Goal: Task Accomplishment & Management: Manage account settings

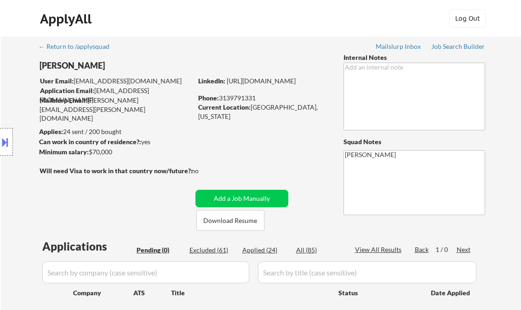
scroll to position [147, 0]
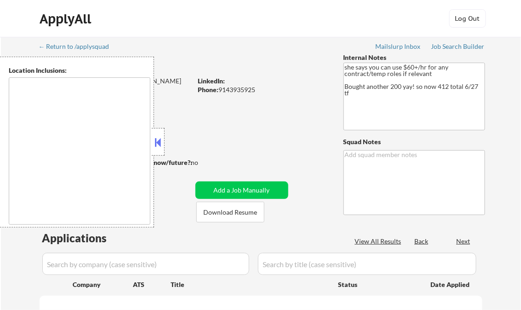
type textarea "remote"
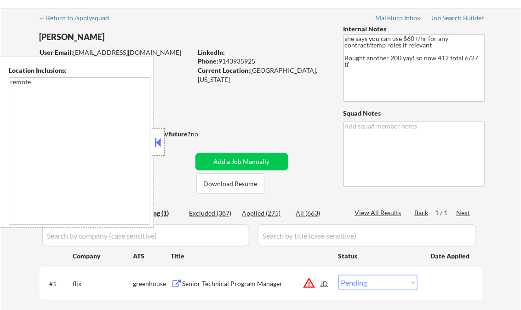
scroll to position [110, 0]
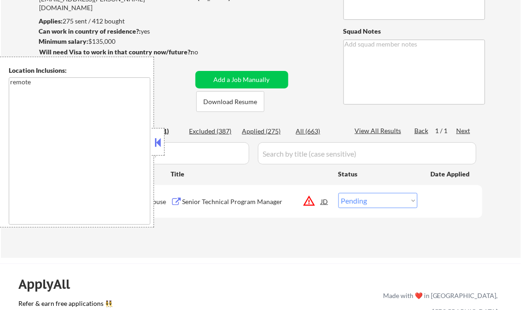
click at [158, 140] on button at bounding box center [158, 142] width 10 height 14
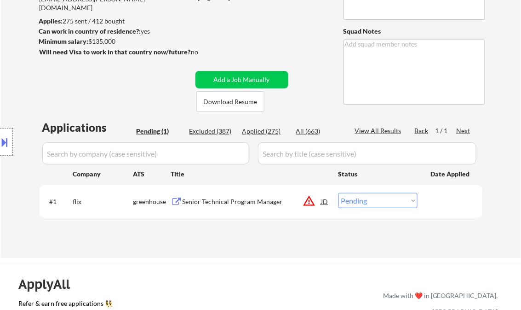
scroll to position [184, 0]
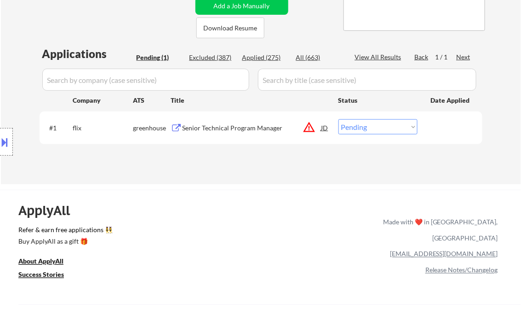
click at [250, 129] on div "Senior Technical Program Manager" at bounding box center [252, 127] width 139 height 9
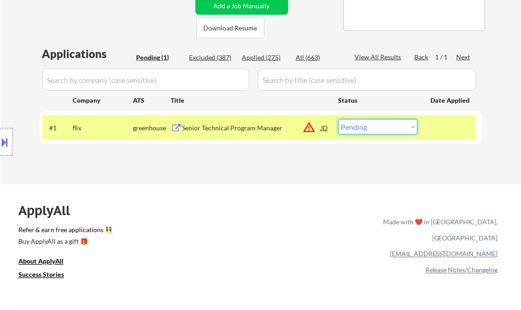
drag, startPoint x: 377, startPoint y: 128, endPoint x: 382, endPoint y: 135, distance: 8.6
click at [377, 128] on select "Choose an option... Pending Applied Excluded (Questions) Excluded (Expired) Exc…" at bounding box center [378, 126] width 79 height 15
select select ""applied""
click at [339, 119] on select "Choose an option... Pending Applied Excluded (Questions) Excluded (Expired) Exc…" at bounding box center [378, 126] width 79 height 15
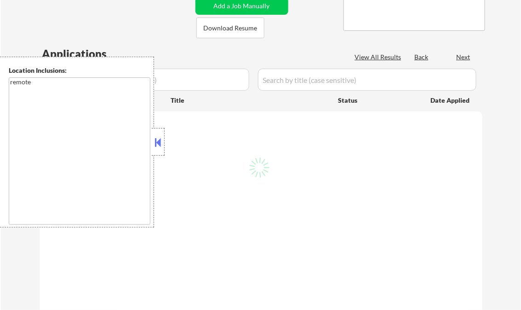
select select ""pending""
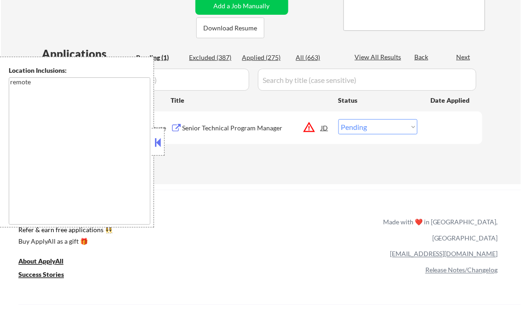
scroll to position [184, 0]
click at [276, 58] on div "Applied (275)" at bounding box center [265, 57] width 46 height 9
click at [160, 144] on button at bounding box center [158, 142] width 10 height 14
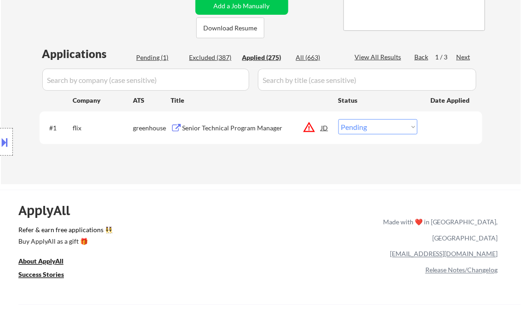
click at [381, 58] on div "View All Results" at bounding box center [379, 56] width 49 height 9
select select ""applied""
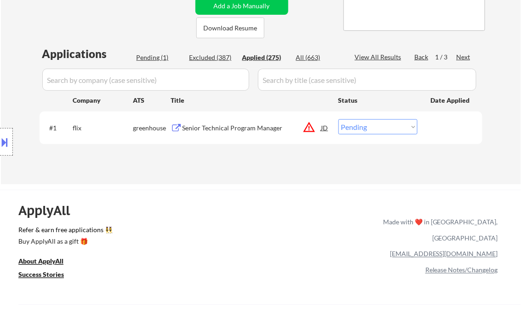
select select ""applied""
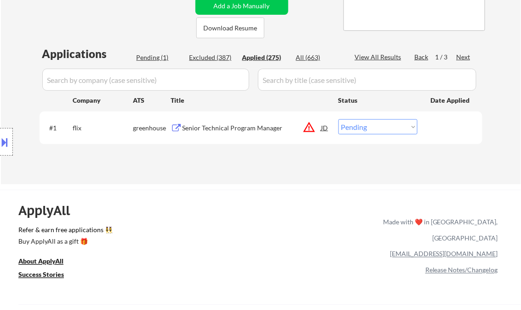
select select ""applied""
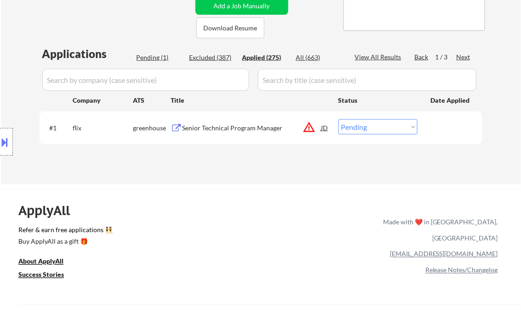
select select ""applied""
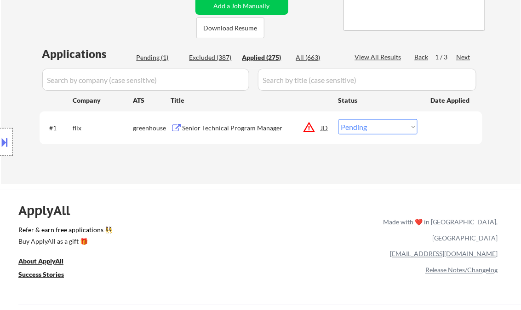
select select ""applied""
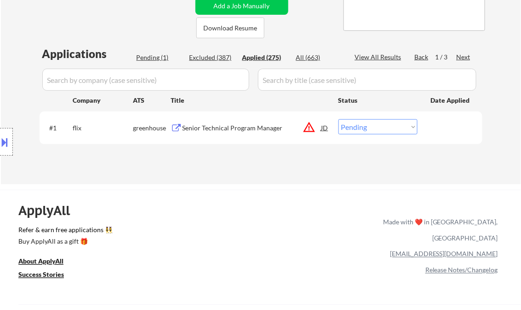
select select ""applied""
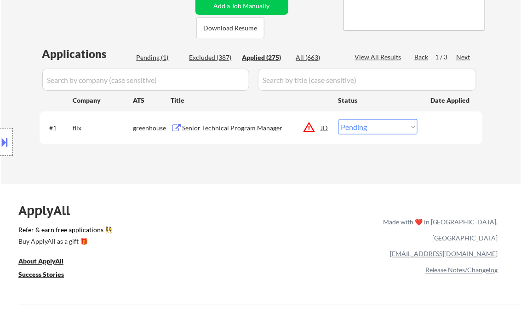
select select ""applied""
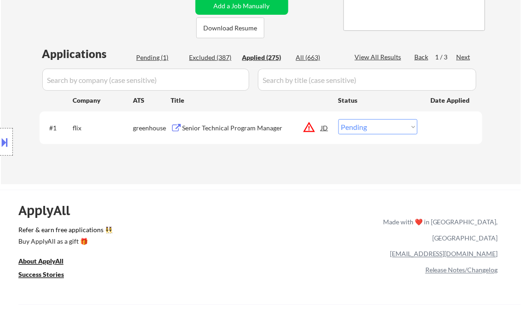
select select ""applied""
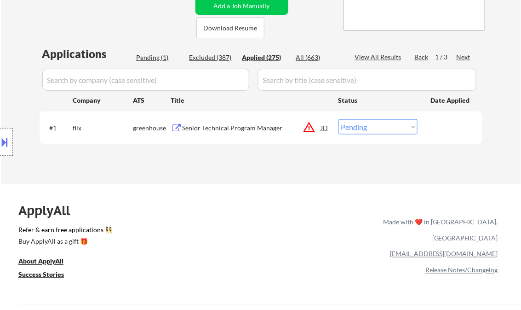
select select ""applied""
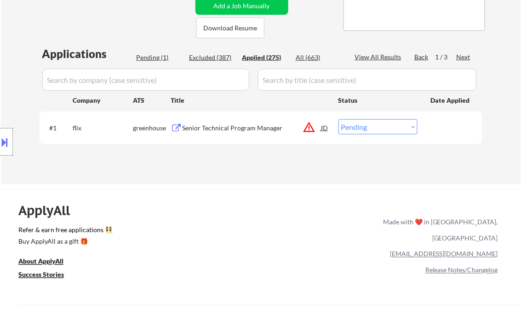
select select ""applied""
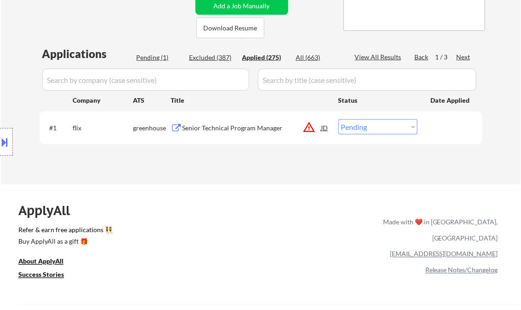
select select ""applied""
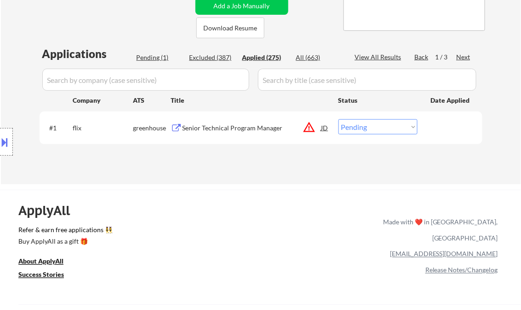
select select ""applied""
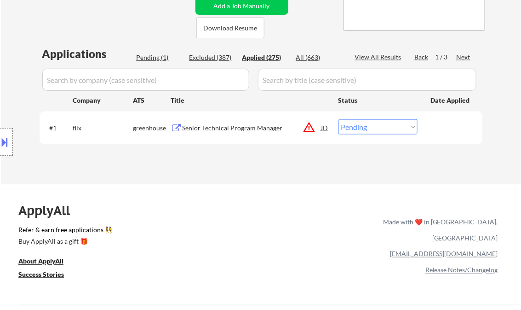
select select ""applied""
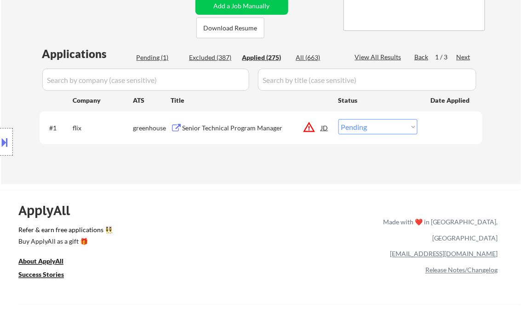
select select ""applied""
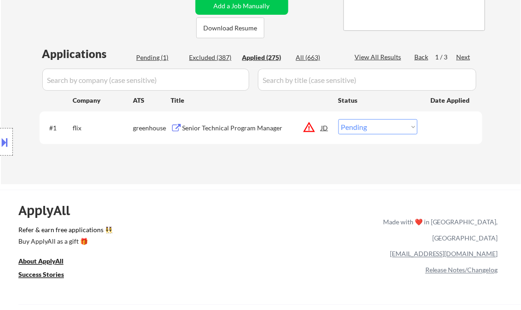
select select ""applied""
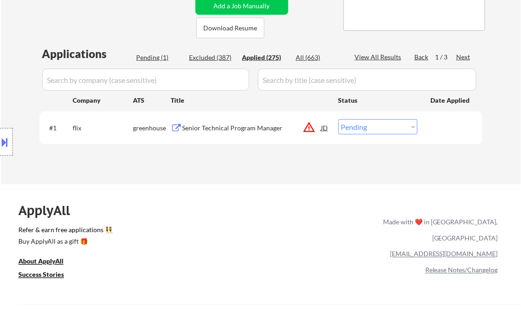
select select ""applied""
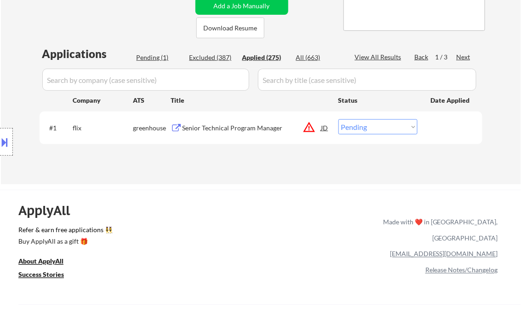
select select ""applied""
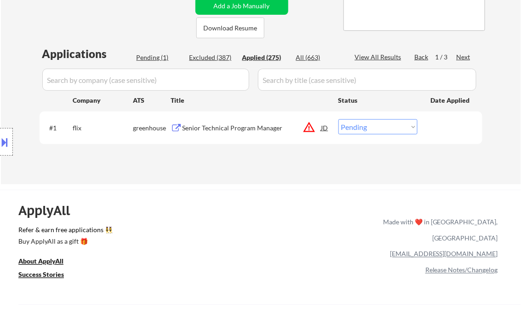
select select ""applied""
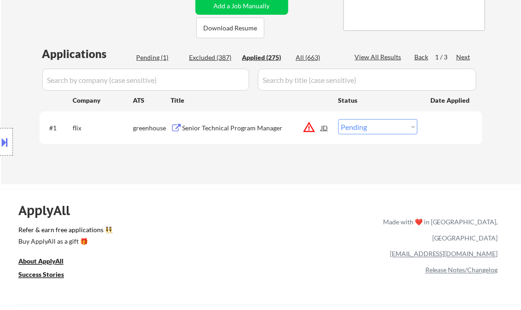
select select ""applied""
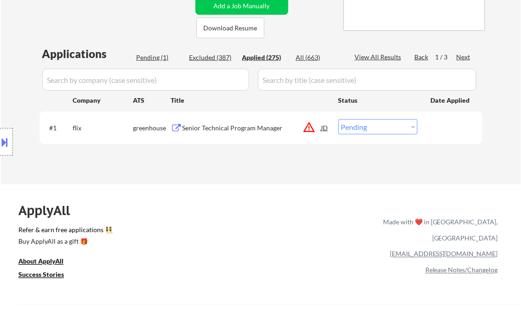
select select ""applied""
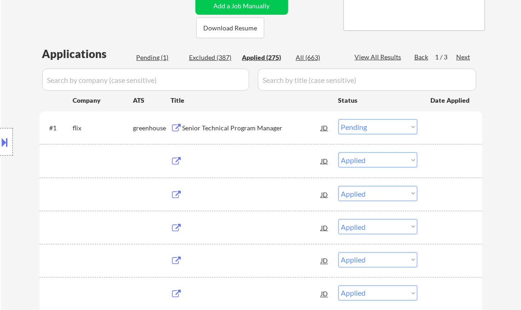
select select ""applied""
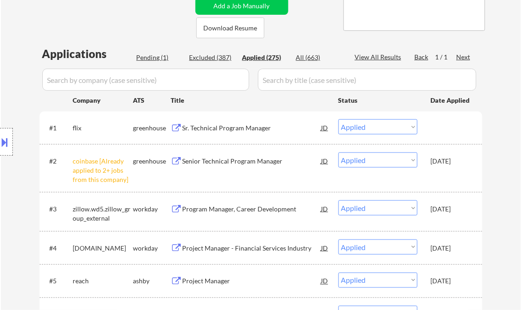
select select ""applied""
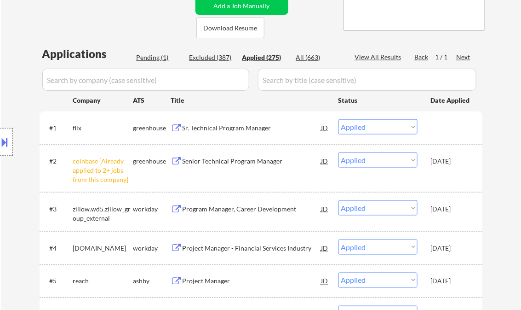
select select ""applied""
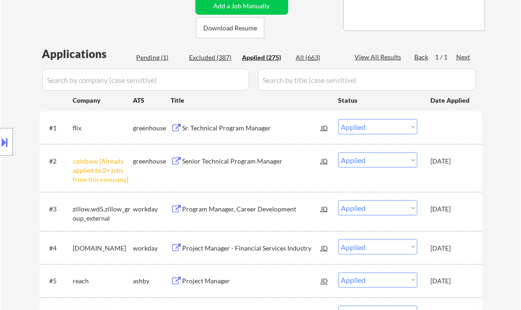
select select ""applied""
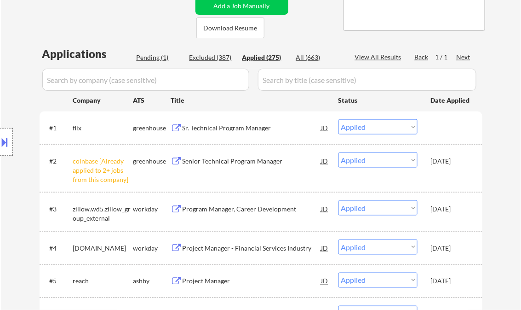
select select ""applied""
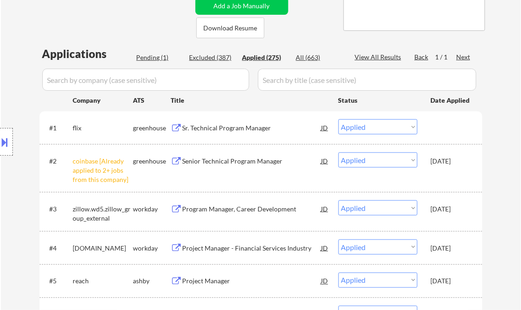
select select ""applied""
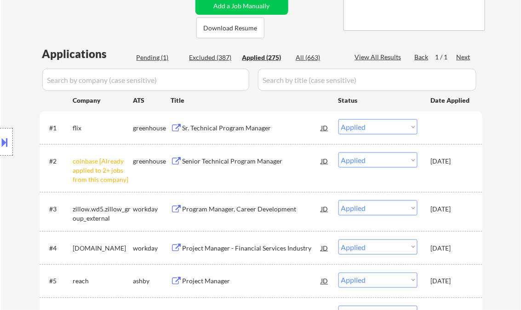
select select ""applied""
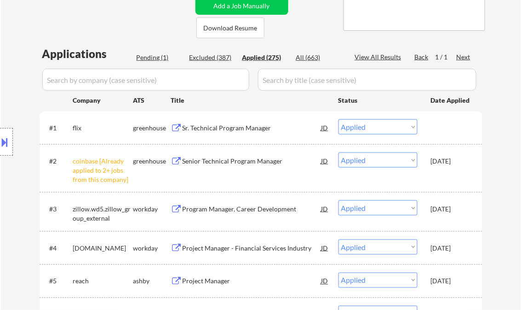
select select ""applied""
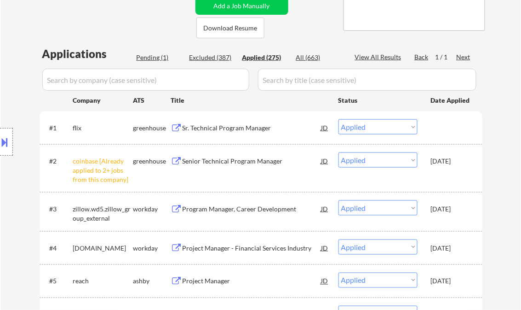
select select ""applied""
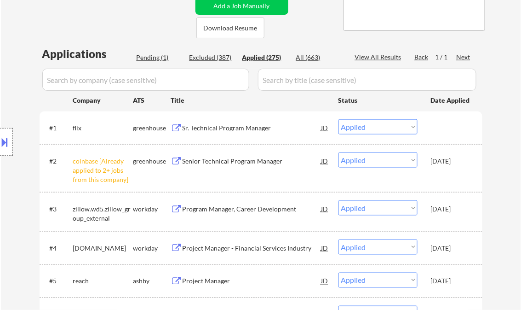
select select ""applied""
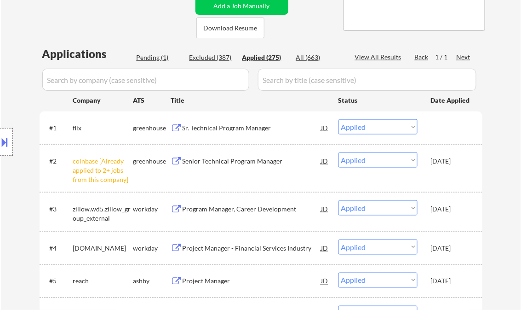
select select ""applied""
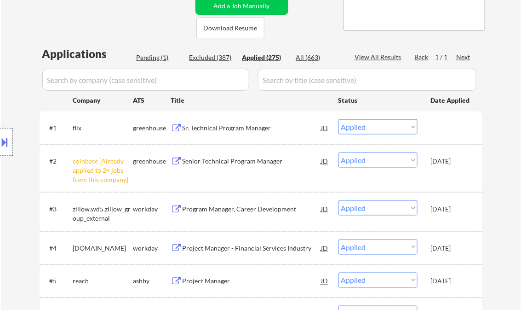
select select ""applied""
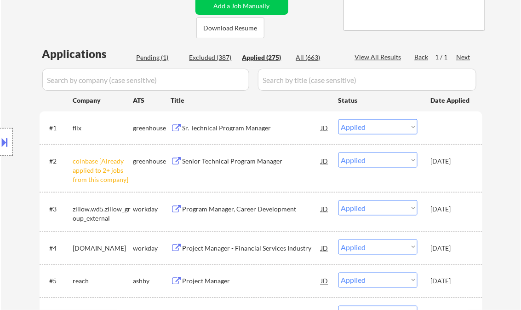
select select ""applied""
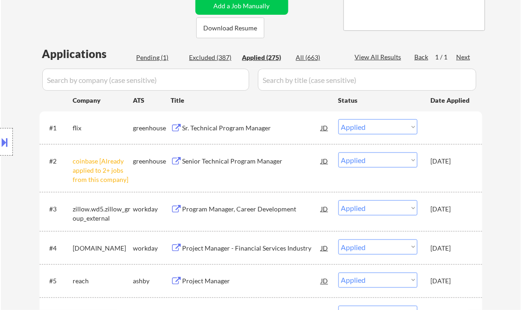
select select ""applied""
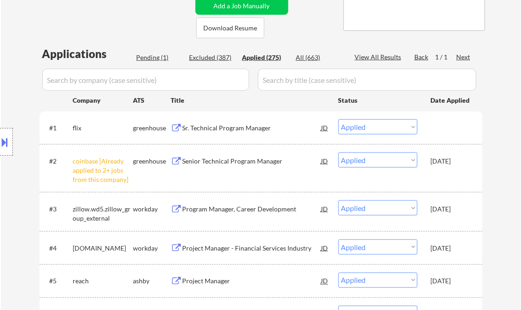
select select ""applied""
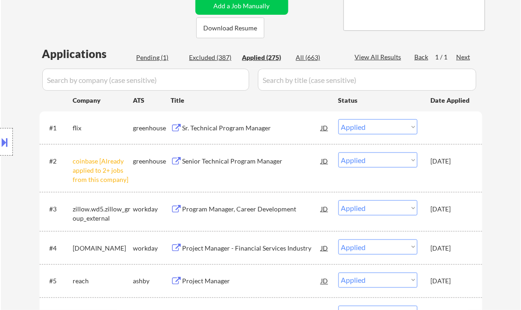
select select ""applied""
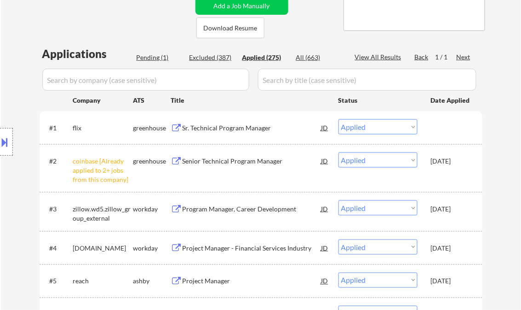
select select ""applied""
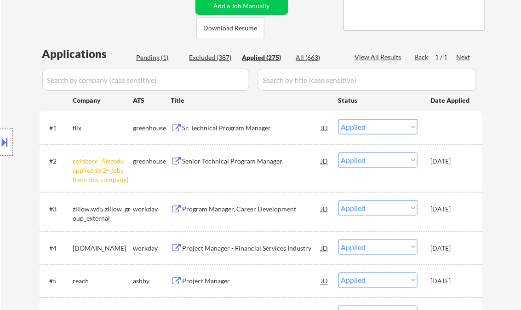
select select ""applied""
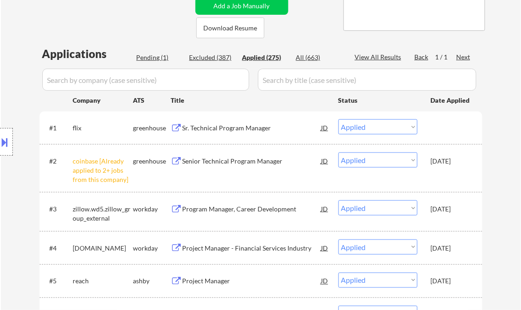
select select ""applied""
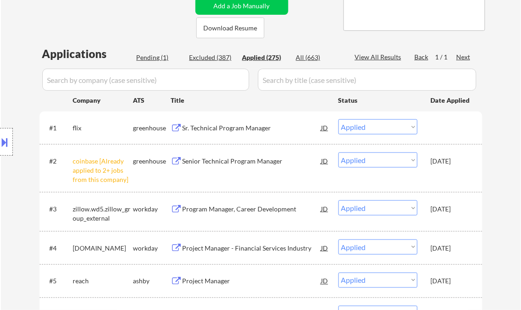
select select ""applied""
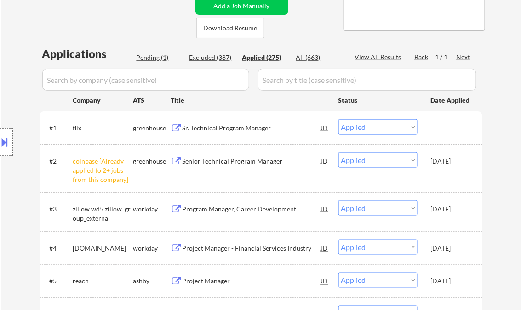
select select ""applied""
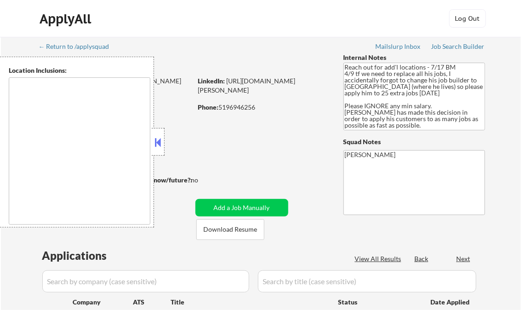
type textarea "It seems there might be a misunderstanding with the term "remote USA," as it do…"
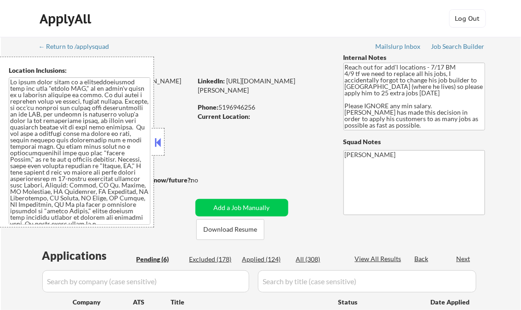
select select ""pending""
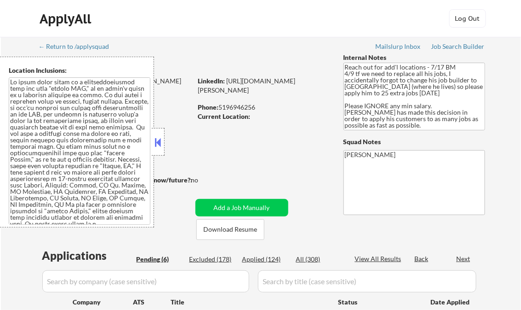
select select ""pending""
click at [162, 144] on button at bounding box center [158, 142] width 10 height 14
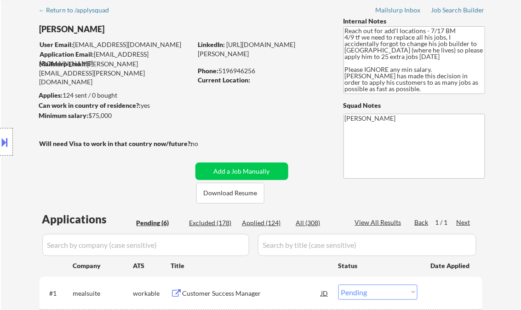
scroll to position [37, 0]
click at [464, 12] on div "Job Search Builder" at bounding box center [459, 9] width 54 height 6
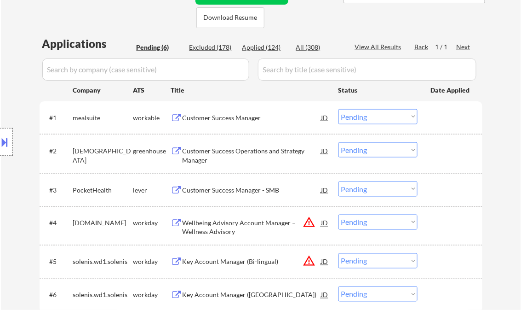
scroll to position [221, 0]
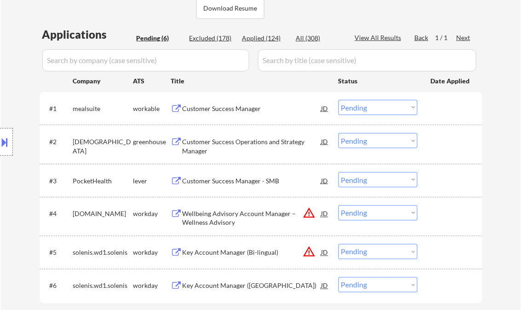
click at [204, 108] on div "Customer Success Manager" at bounding box center [252, 108] width 139 height 9
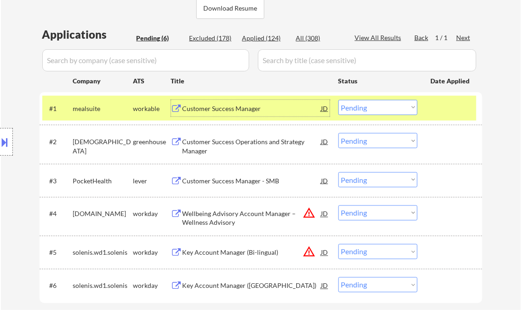
click at [374, 107] on select "Choose an option... Pending Applied Excluded (Questions) Excluded (Expired) Exc…" at bounding box center [378, 107] width 79 height 15
click at [339, 100] on select "Choose an option... Pending Applied Excluded (Questions) Excluded (Expired) Exc…" at bounding box center [378, 107] width 79 height 15
click at [262, 149] on div "Customer Success Operations and Strategy Manager" at bounding box center [252, 146] width 139 height 18
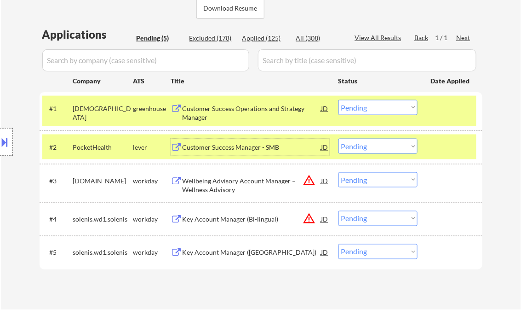
click at [380, 110] on select "Choose an option... Pending Applied Excluded (Questions) Excluded (Expired) Exc…" at bounding box center [378, 107] width 79 height 15
click at [339, 100] on select "Choose an option... Pending Applied Excluded (Questions) Excluded (Expired) Exc…" at bounding box center [378, 107] width 79 height 15
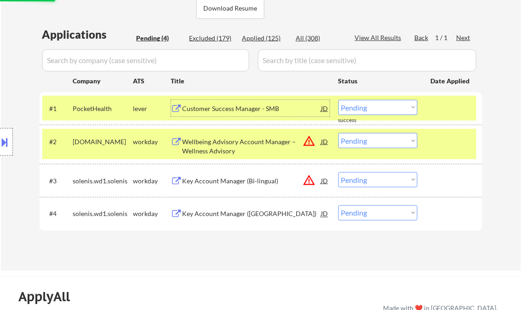
click at [236, 105] on div "Customer Success Manager - SMB" at bounding box center [252, 108] width 139 height 9
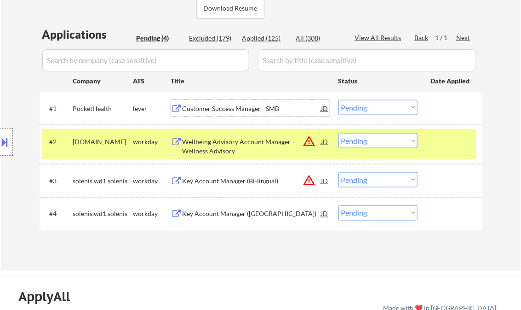
drag, startPoint x: 355, startPoint y: 107, endPoint x: 359, endPoint y: 115, distance: 9.5
click at [355, 107] on select "Choose an option... Pending Applied Excluded (Questions) Excluded (Expired) Exc…" at bounding box center [378, 107] width 79 height 15
click at [339, 100] on select "Choose an option... Pending Applied Excluded (Questions) Excluded (Expired) Exc…" at bounding box center [378, 107] width 79 height 15
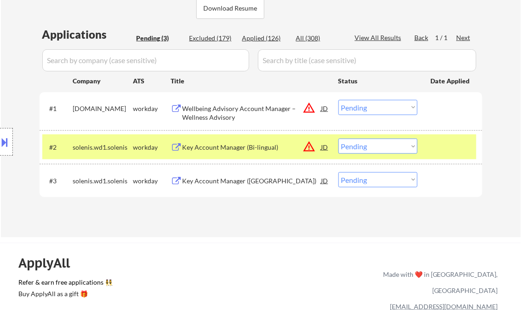
click at [257, 114] on div "Wellbeing Advisory Account Manager – Wellness Advisory" at bounding box center [252, 113] width 139 height 18
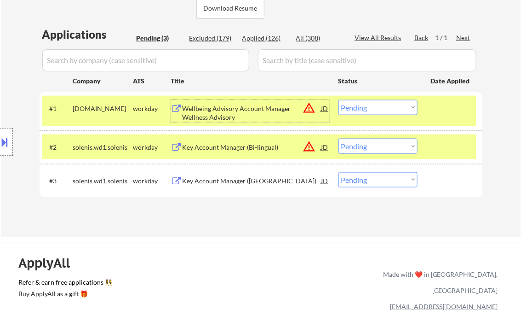
click at [325, 111] on div "JD" at bounding box center [325, 108] width 9 height 17
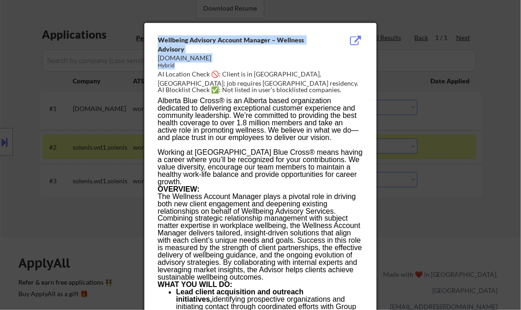
drag, startPoint x: 156, startPoint y: 38, endPoint x: 227, endPoint y: 74, distance: 79.6
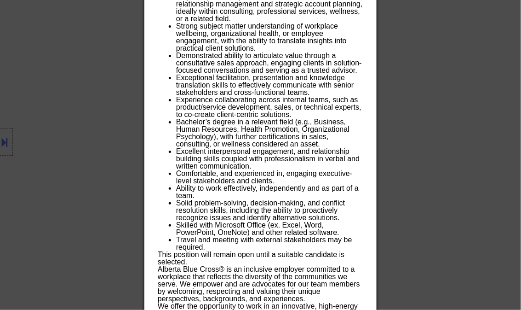
scroll to position [812, 0]
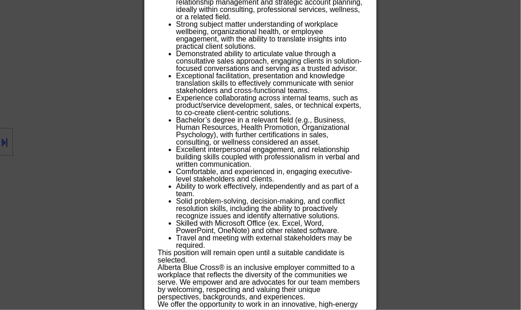
click at [348, 307] on p "We offer the opportunity to work in an innovative, high-energy team-focused env…" at bounding box center [260, 311] width 205 height 22
copy div "Wellbeing Advisory Account Manager – Wellness Advisory abbluecross.wd3.careers …"
click at [453, 74] on div at bounding box center [260, 155] width 521 height 310
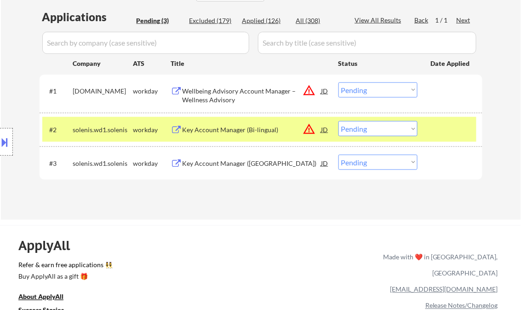
scroll to position [214, 0]
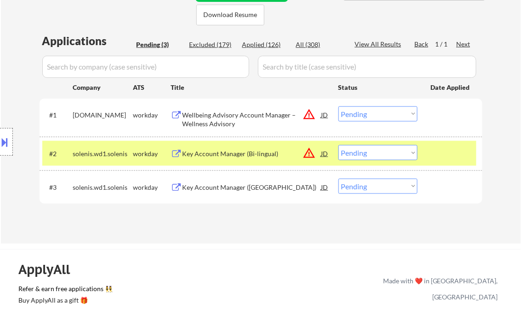
drag, startPoint x: 407, startPoint y: 113, endPoint x: 410, endPoint y: 119, distance: 6.6
click at [407, 113] on select "Choose an option... Pending Applied Excluded (Questions) Excluded (Expired) Exc…" at bounding box center [378, 113] width 79 height 15
click at [339, 106] on select "Choose an option... Pending Applied Excluded (Questions) Excluded (Expired) Exc…" at bounding box center [378, 113] width 79 height 15
select select ""pending""
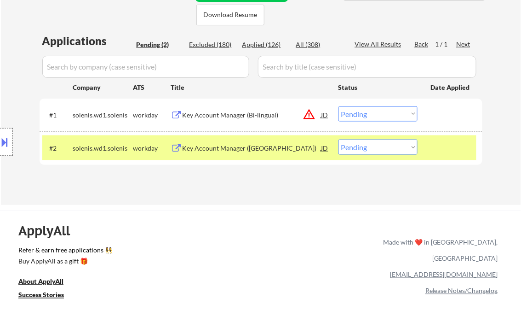
click at [257, 147] on div "Key Account Manager (Central Canada)" at bounding box center [252, 148] width 139 height 9
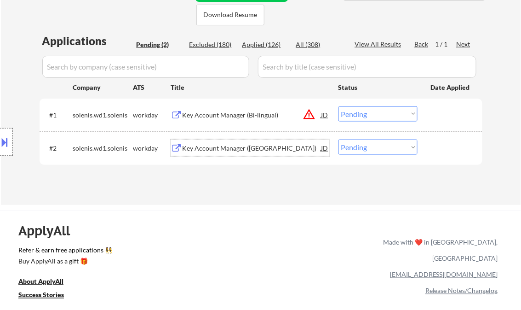
click at [214, 144] on div "Key Account Manager (Central Canada)" at bounding box center [252, 148] width 139 height 9
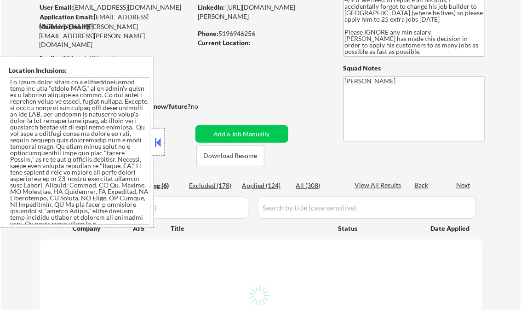
scroll to position [37, 0]
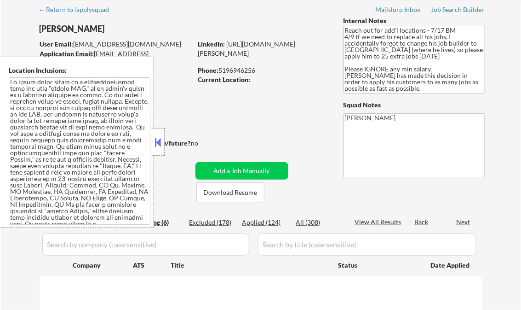
select select ""pending""
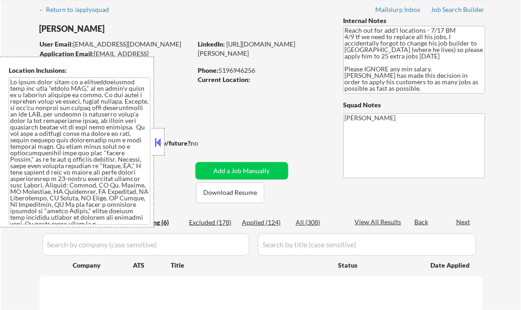
select select ""pending""
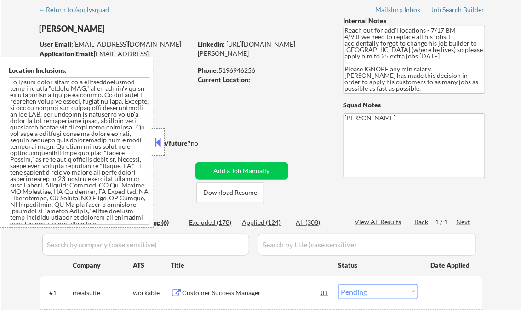
click at [160, 145] on button at bounding box center [158, 142] width 10 height 14
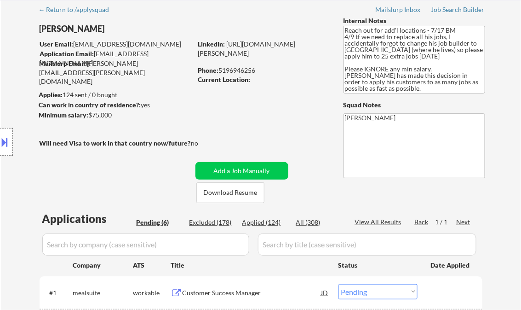
click at [271, 224] on div "Applied (124)" at bounding box center [265, 222] width 46 height 9
click at [374, 224] on div "View All Results" at bounding box center [379, 221] width 49 height 9
select select ""applied""
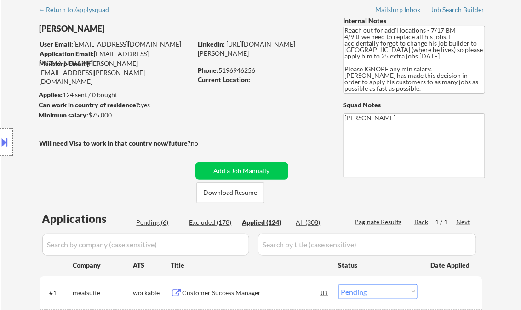
select select ""applied""
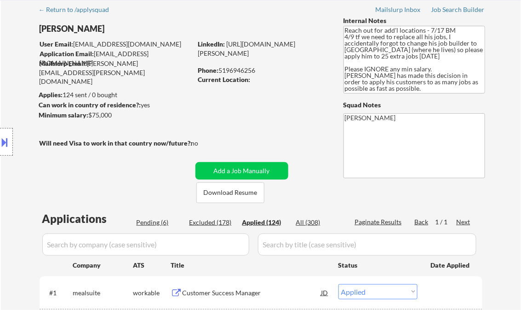
select select ""applied""
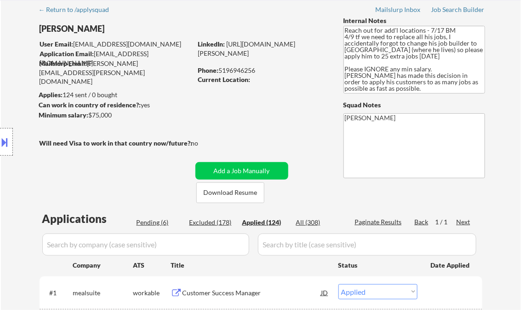
select select ""applied""
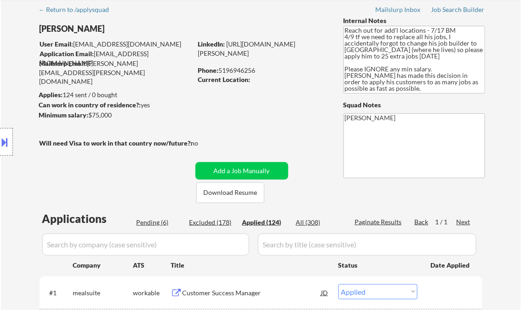
select select ""applied""
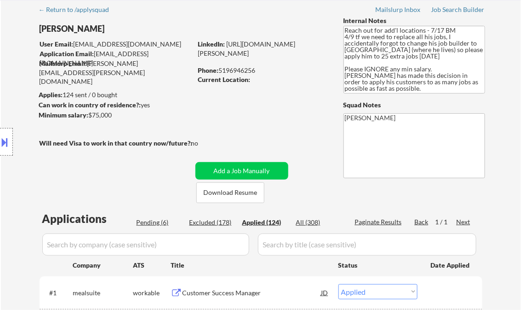
select select ""applied""
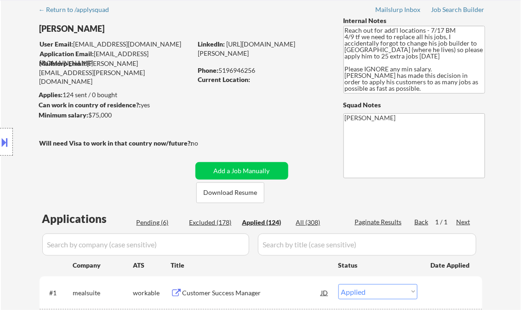
select select ""applied""
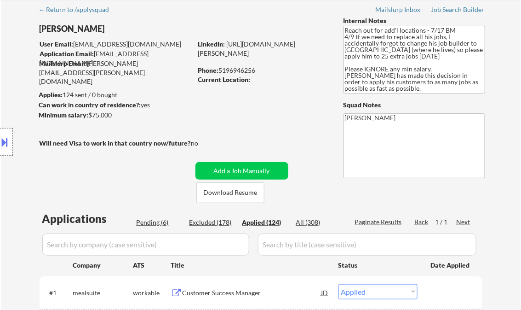
select select ""applied""
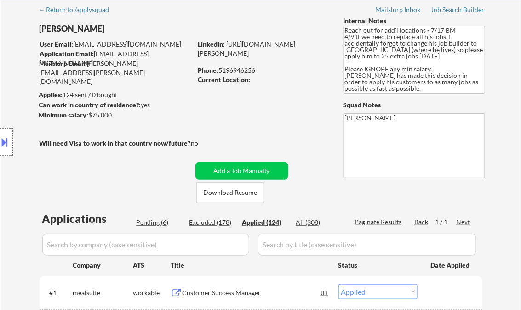
select select ""applied""
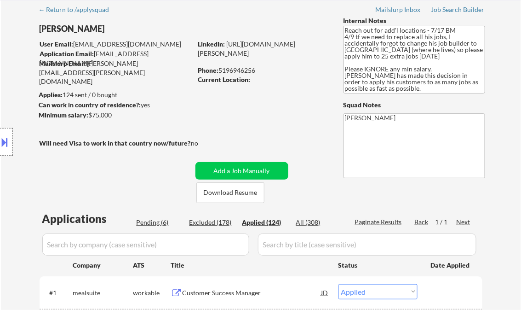
select select ""applied""
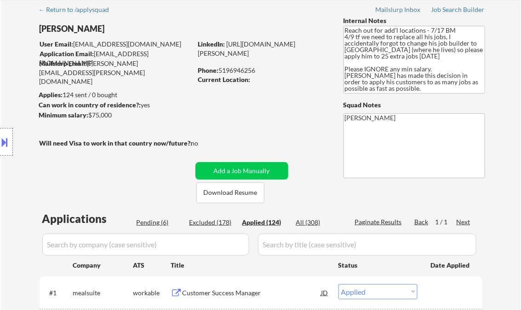
select select ""applied""
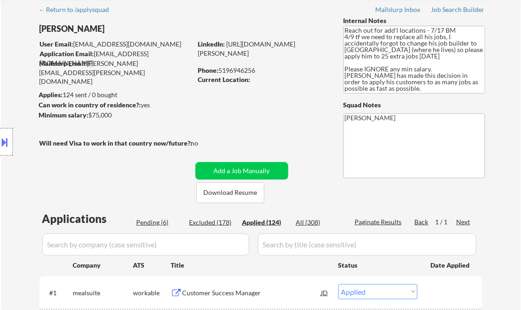
select select ""applied""
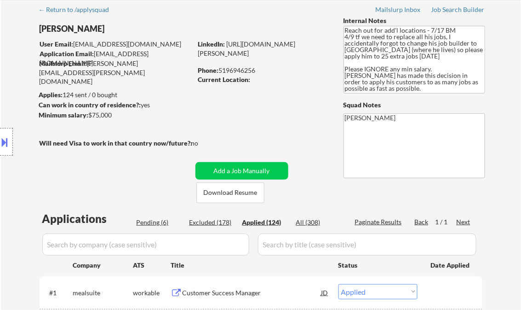
select select ""applied""
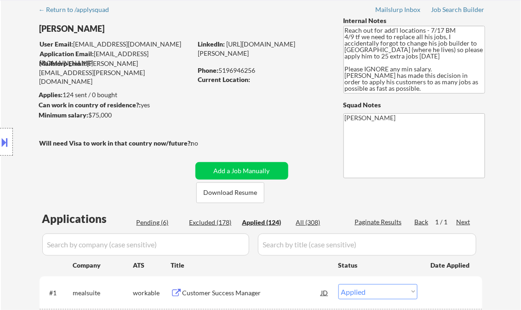
select select ""applied""
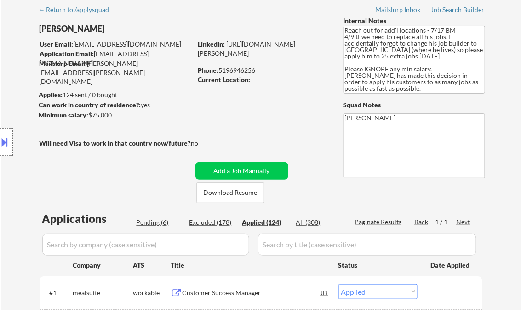
select select ""applied""
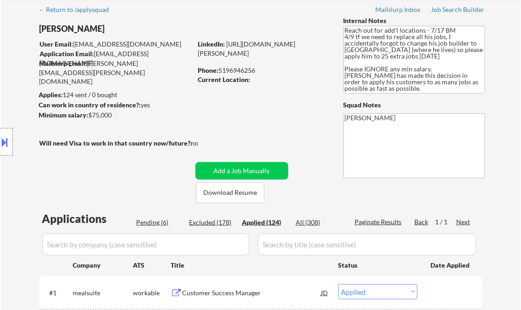
select select ""applied""
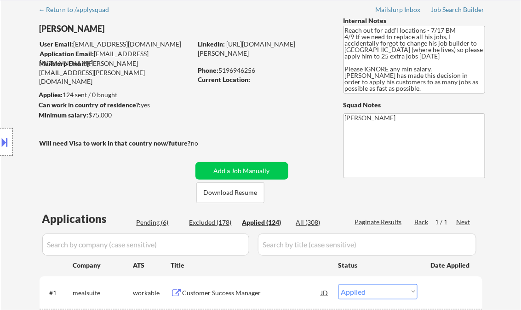
select select ""applied""
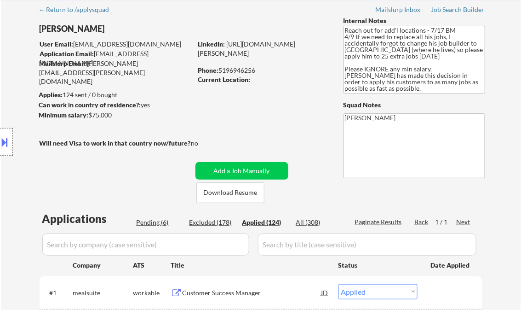
select select ""applied""
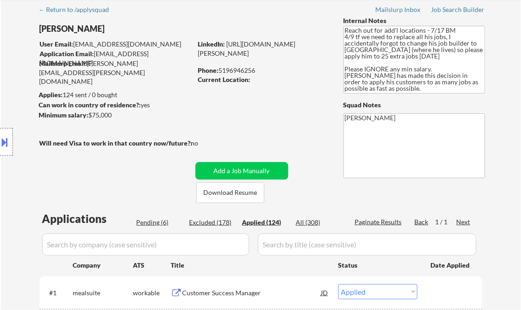
select select ""applied""
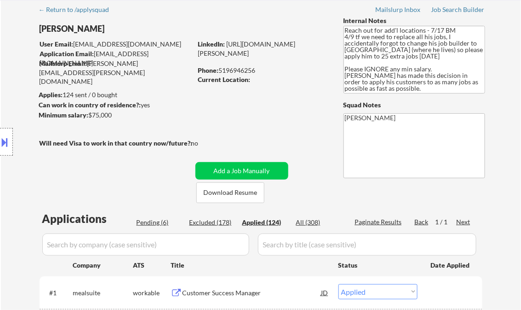
select select ""applied""
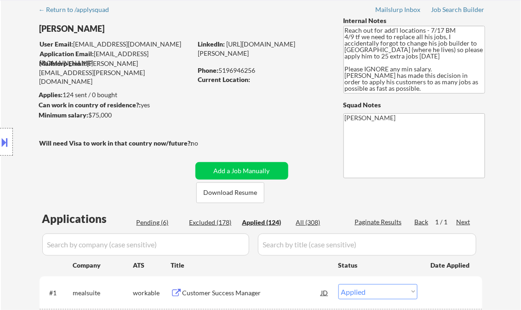
select select ""applied""
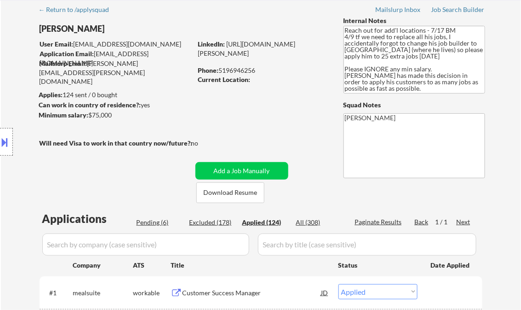
select select ""applied""
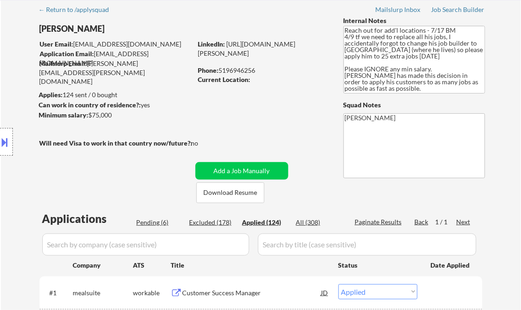
select select ""applied""
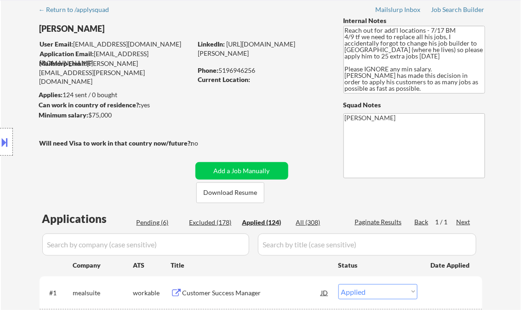
select select ""applied""
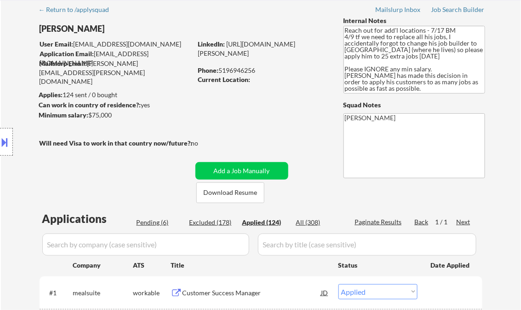
select select ""applied""
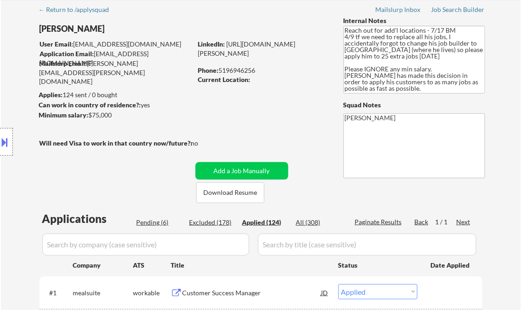
select select ""applied""
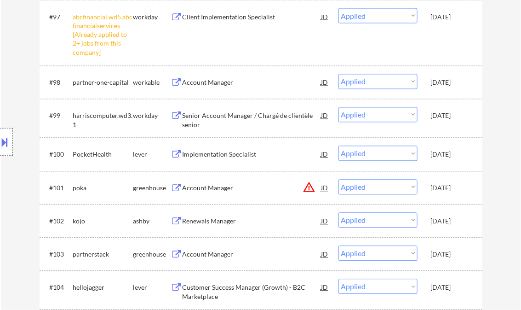
scroll to position [1680, 0]
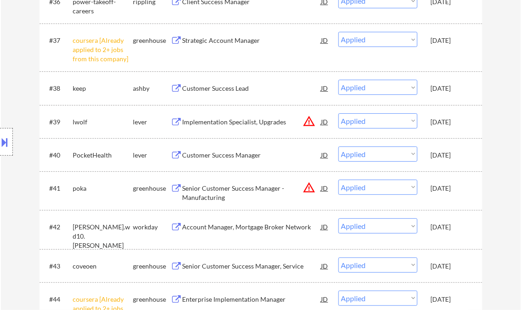
select select ""applied""
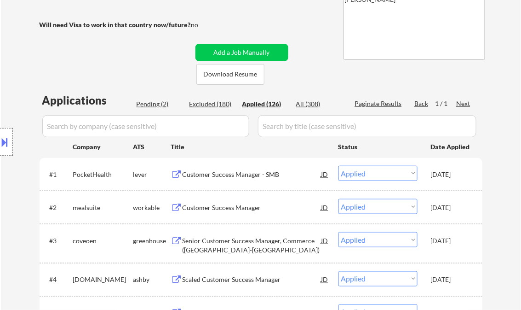
scroll to position [158, 0]
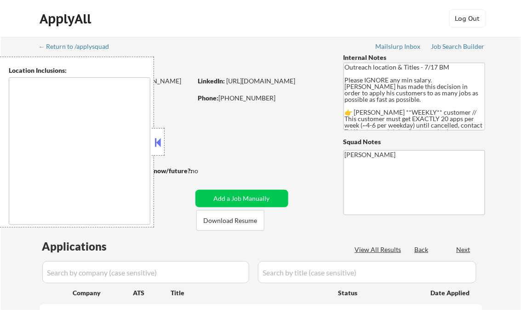
type textarea "[GEOGRAPHIC_DATA], IL [GEOGRAPHIC_DATA], [GEOGRAPHIC_DATA] [GEOGRAPHIC_DATA], […"
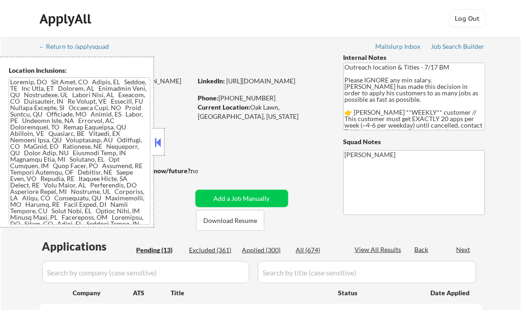
select select ""pending""
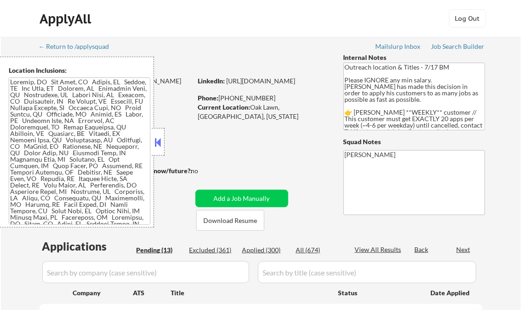
select select ""pending""
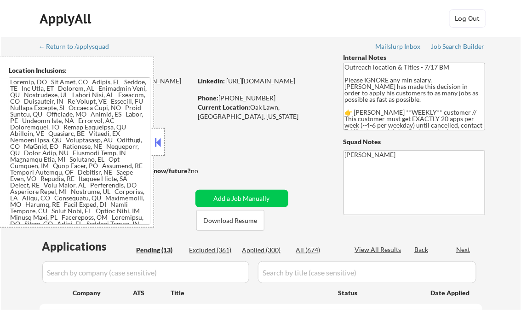
select select ""pending""
click at [163, 144] on button at bounding box center [158, 142] width 10 height 14
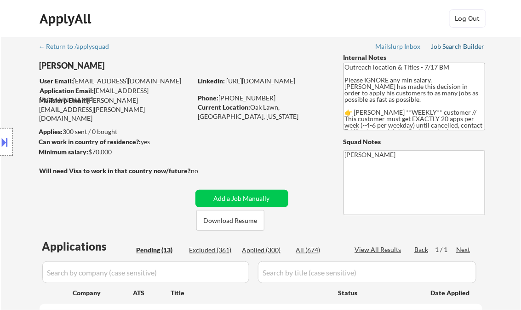
drag, startPoint x: 450, startPoint y: 45, endPoint x: 455, endPoint y: 47, distance: 6.0
click at [450, 45] on div "Job Search Builder" at bounding box center [459, 46] width 54 height 6
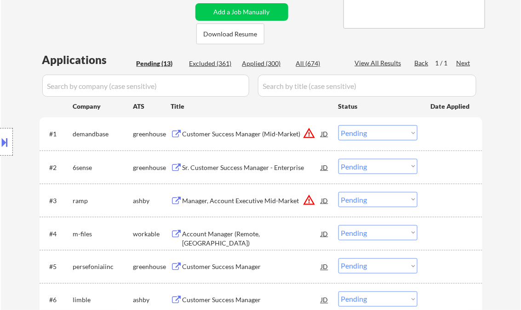
scroll to position [221, 0]
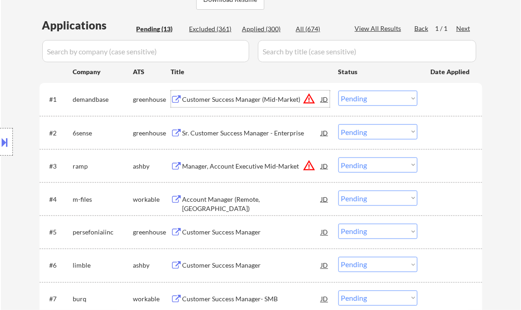
click at [239, 97] on div "Customer Success Manager (Mid-Market)" at bounding box center [252, 99] width 139 height 9
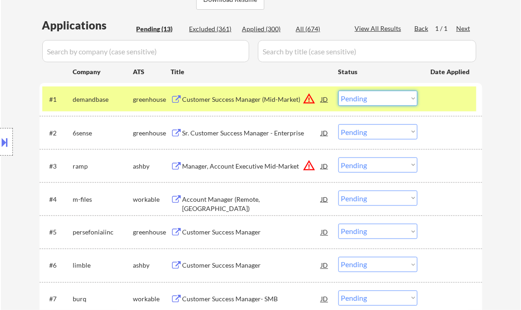
click at [363, 103] on select "Choose an option... Pending Applied Excluded (Questions) Excluded (Expired) Exc…" at bounding box center [378, 98] width 79 height 15
click at [339, 91] on select "Choose an option... Pending Applied Excluded (Questions) Excluded (Expired) Exc…" at bounding box center [378, 98] width 79 height 15
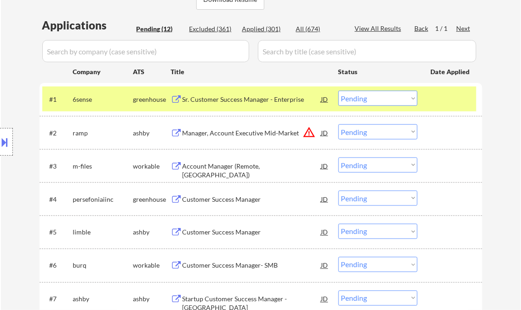
click at [438, 99] on div at bounding box center [451, 99] width 40 height 17
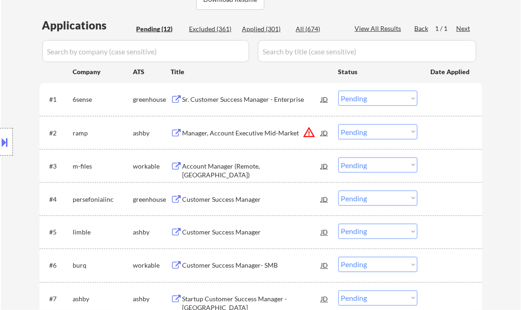
click at [259, 102] on div "Sr. Customer Success Manager - Enterprise" at bounding box center [252, 99] width 139 height 9
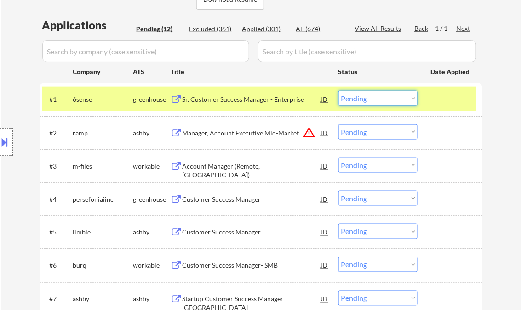
click at [366, 100] on select "Choose an option... Pending Applied Excluded (Questions) Excluded (Expired) Exc…" at bounding box center [378, 98] width 79 height 15
click at [339, 91] on select "Choose an option... Pending Applied Excluded (Questions) Excluded (Expired) Exc…" at bounding box center [378, 98] width 79 height 15
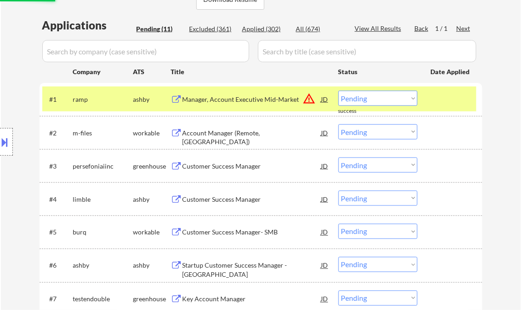
click at [224, 104] on div "Manager, Account Executive Mid-Market" at bounding box center [252, 99] width 139 height 17
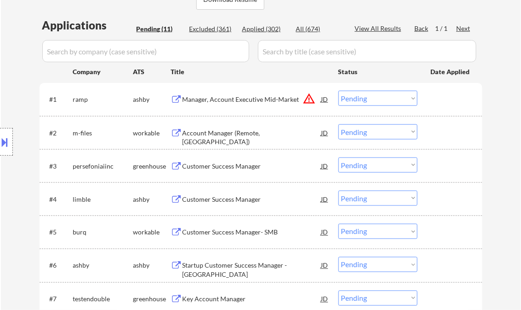
click at [5, 140] on button at bounding box center [5, 141] width 10 height 15
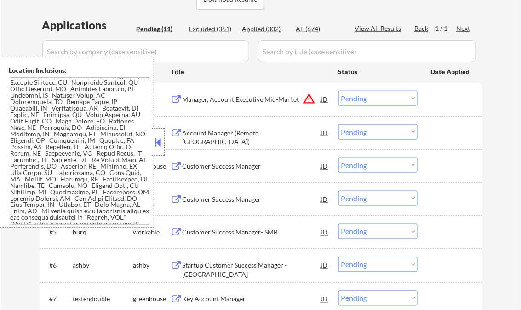
scroll to position [331, 0]
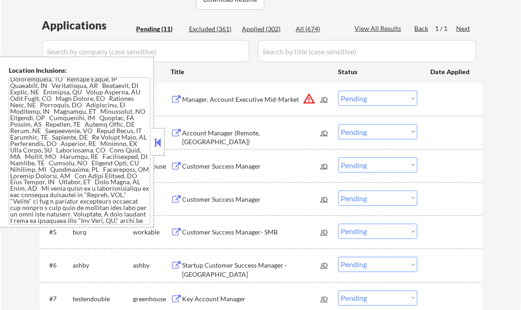
click at [155, 137] on button at bounding box center [158, 142] width 10 height 14
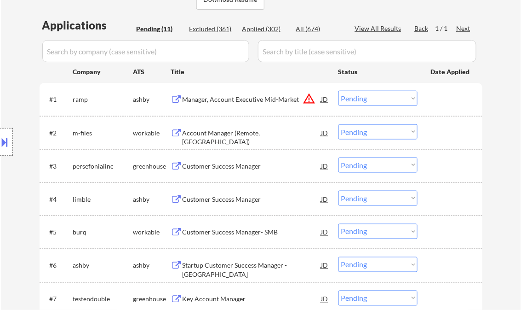
drag, startPoint x: 363, startPoint y: 96, endPoint x: 371, endPoint y: 106, distance: 13.1
click at [363, 96] on select "Choose an option... Pending Applied Excluded (Questions) Excluded (Expired) Exc…" at bounding box center [378, 98] width 79 height 15
click at [339, 91] on select "Choose an option... Pending Applied Excluded (Questions) Excluded (Expired) Exc…" at bounding box center [378, 98] width 79 height 15
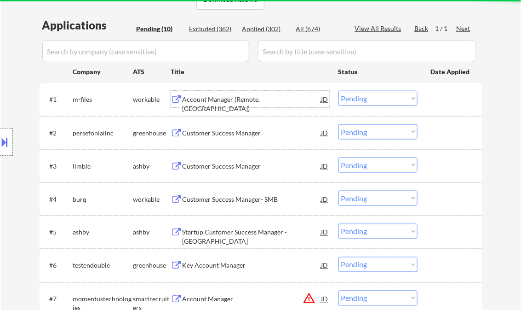
click at [236, 103] on div "Account Manager (Remote, [GEOGRAPHIC_DATA])" at bounding box center [252, 104] width 139 height 18
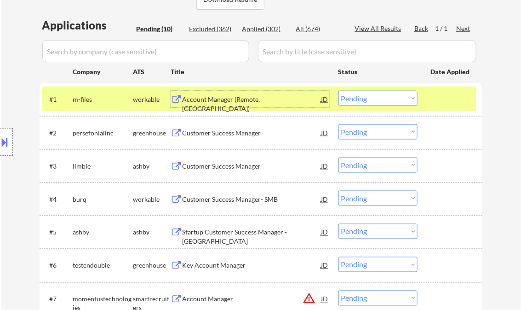
click at [380, 96] on select "Choose an option... Pending Applied Excluded (Questions) Excluded (Expired) Exc…" at bounding box center [378, 98] width 79 height 15
click at [339, 91] on select "Choose an option... Pending Applied Excluded (Questions) Excluded (Expired) Exc…" at bounding box center [378, 98] width 79 height 15
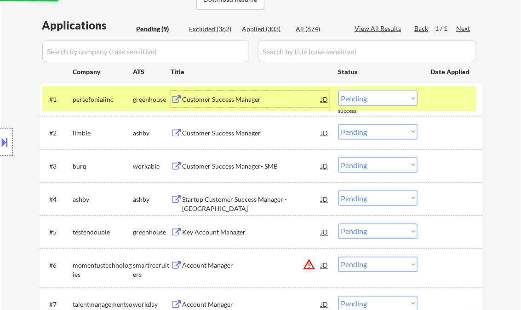
click at [224, 101] on div "Customer Success Manager" at bounding box center [252, 99] width 139 height 9
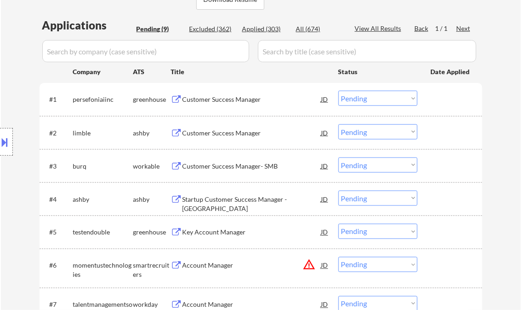
click at [369, 104] on select "Choose an option... Pending Applied Excluded (Questions) Excluded (Expired) Exc…" at bounding box center [378, 98] width 79 height 15
click at [339, 91] on select "Choose an option... Pending Applied Excluded (Questions) Excluded (Expired) Exc…" at bounding box center [378, 98] width 79 height 15
click at [222, 138] on div "Customer Success Manager" at bounding box center [252, 132] width 139 height 17
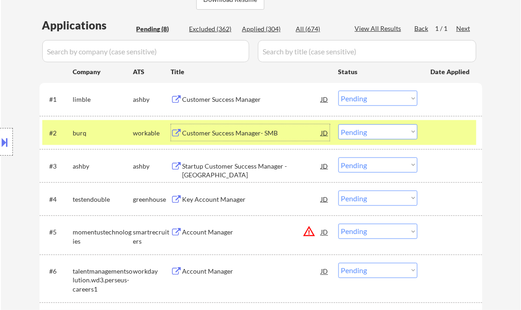
click at [358, 102] on select "Choose an option... Pending Applied Excluded (Questions) Excluded (Expired) Exc…" at bounding box center [378, 98] width 79 height 15
click at [339, 91] on select "Choose an option... Pending Applied Excluded (Questions) Excluded (Expired) Exc…" at bounding box center [378, 98] width 79 height 15
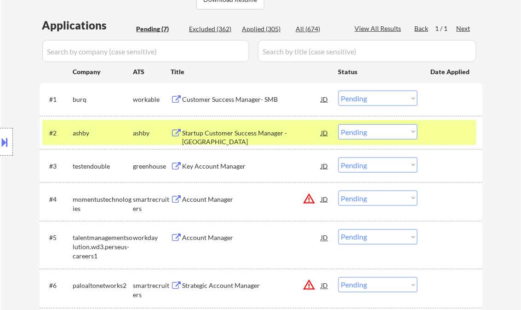
click at [230, 101] on div "Customer Success Manager- SMB" at bounding box center [252, 99] width 139 height 9
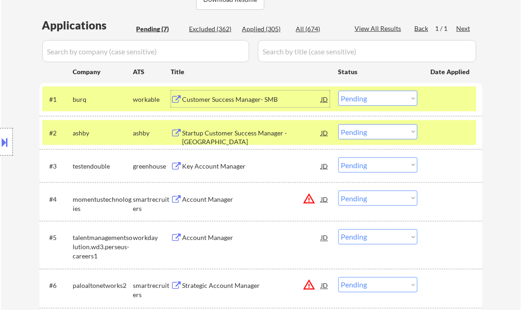
drag, startPoint x: 359, startPoint y: 97, endPoint x: 361, endPoint y: 105, distance: 8.8
click at [359, 97] on select "Choose an option... Pending Applied Excluded (Questions) Excluded (Expired) Exc…" at bounding box center [378, 98] width 79 height 15
click at [339, 91] on select "Choose an option... Pending Applied Excluded (Questions) Excluded (Expired) Exc…" at bounding box center [378, 98] width 79 height 15
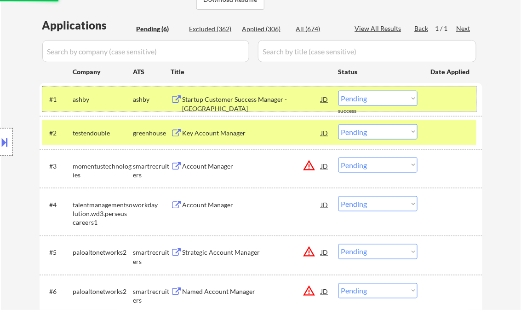
click at [449, 97] on div at bounding box center [451, 99] width 40 height 17
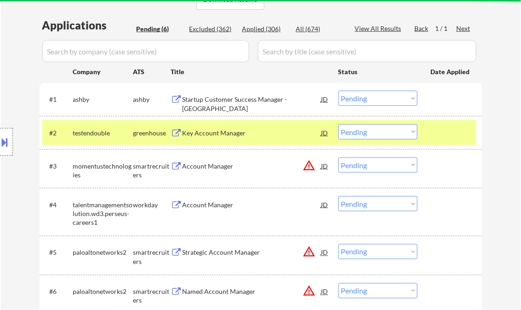
click at [455, 132] on div at bounding box center [451, 132] width 40 height 17
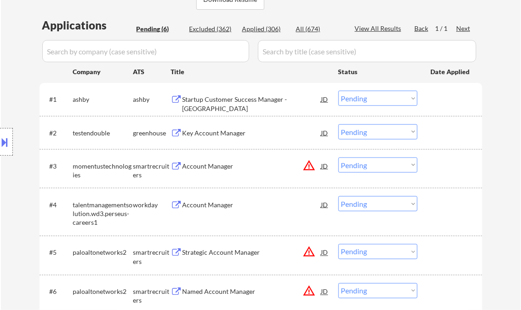
click at [231, 98] on div "Startup Customer Success Manager - [GEOGRAPHIC_DATA]" at bounding box center [252, 104] width 139 height 18
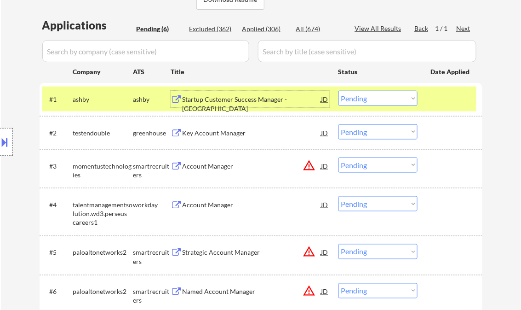
drag, startPoint x: 369, startPoint y: 92, endPoint x: 382, endPoint y: 106, distance: 18.6
click at [370, 92] on select "Choose an option... Pending Applied Excluded (Questions) Excluded (Expired) Exc…" at bounding box center [378, 98] width 79 height 15
click at [339, 91] on select "Choose an option... Pending Applied Excluded (Questions) Excluded (Expired) Exc…" at bounding box center [378, 98] width 79 height 15
click at [211, 135] on div "Key Account Manager" at bounding box center [252, 132] width 139 height 9
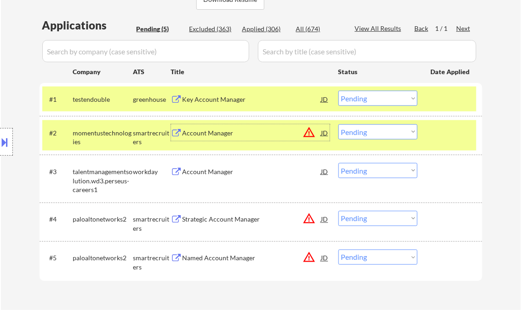
click at [461, 132] on div at bounding box center [451, 132] width 40 height 17
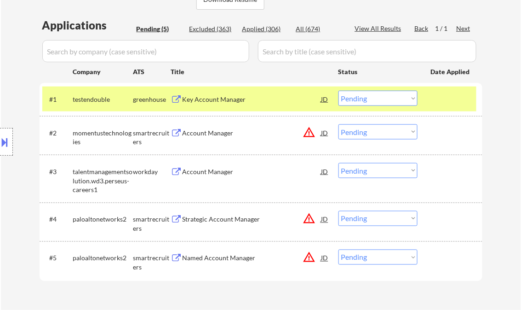
click at [323, 98] on div "JD" at bounding box center [325, 99] width 9 height 17
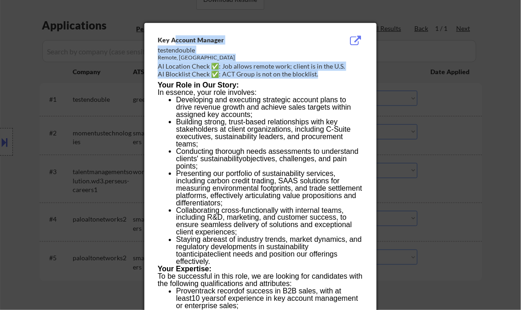
drag, startPoint x: 156, startPoint y: 36, endPoint x: 175, endPoint y: 47, distance: 22.0
click at [174, 46] on div "Key Account Manager testendouble Remote, United States AI Location Check ✅: Job…" at bounding box center [260, 299] width 232 height 553
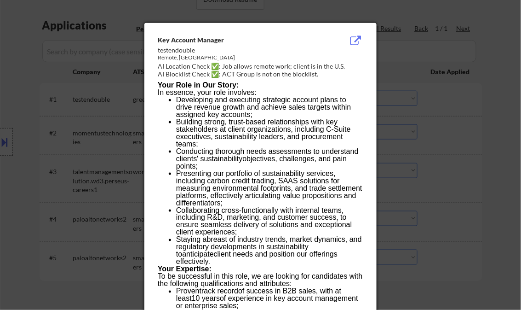
click at [307, 45] on div "Key Account Manager" at bounding box center [237, 40] width 159 height 10
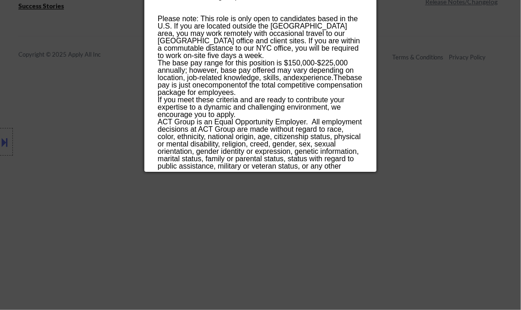
scroll to position [703, 0]
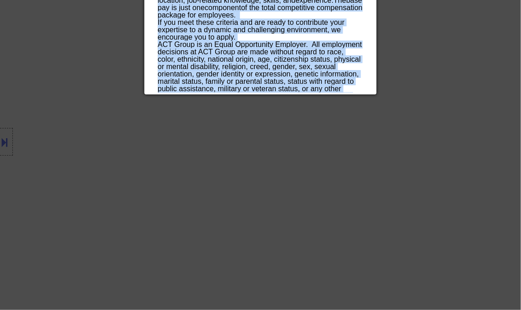
drag, startPoint x: 159, startPoint y: 41, endPoint x: 189, endPoint y: 88, distance: 55.9
copy div "Key Account Manager testendouble Remote, United States AI Location Check ✅: Job…"
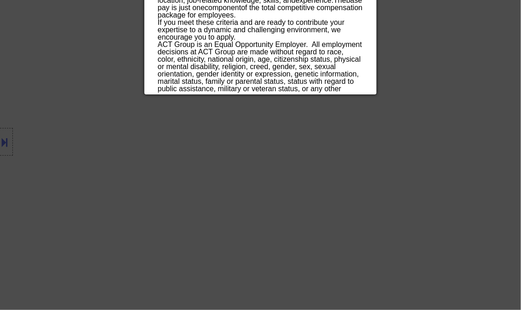
click at [478, 112] on div at bounding box center [260, 155] width 521 height 310
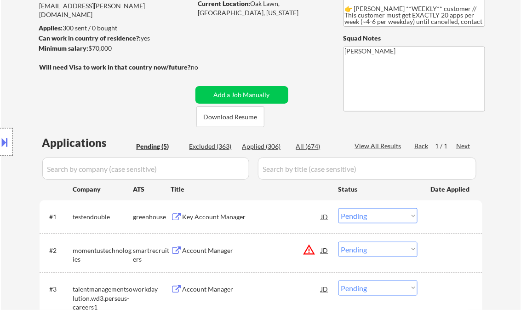
scroll to position [110, 0]
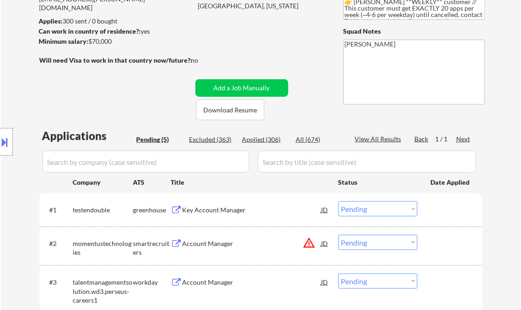
click at [383, 209] on select "Choose an option... Pending Applied Excluded (Questions) Excluded (Expired) Exc…" at bounding box center [378, 208] width 79 height 15
click at [339, 201] on select "Choose an option... Pending Applied Excluded (Questions) Excluded (Expired) Exc…" at bounding box center [378, 208] width 79 height 15
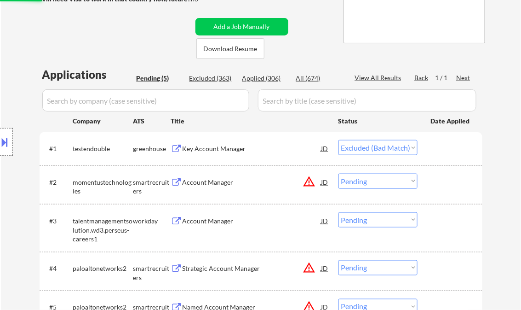
scroll to position [184, 0]
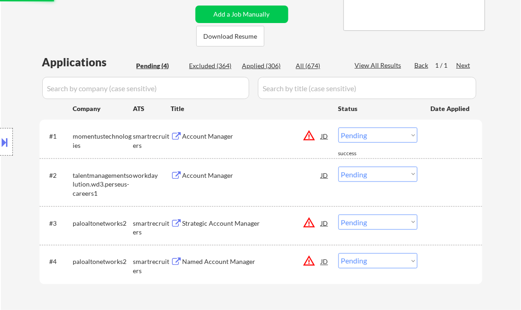
click at [227, 135] on div "Account Manager" at bounding box center [252, 136] width 139 height 9
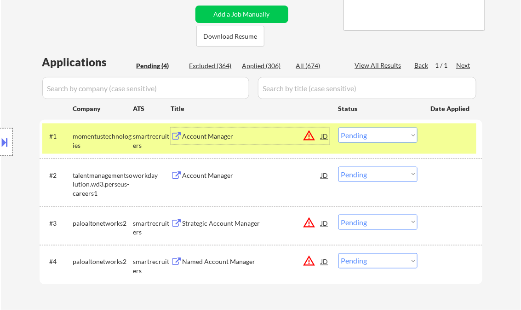
click at [389, 138] on select "Choose an option... Pending Applied Excluded (Questions) Excluded (Expired) Exc…" at bounding box center [378, 134] width 79 height 15
click at [339, 127] on select "Choose an option... Pending Applied Excluded (Questions) Excluded (Expired) Exc…" at bounding box center [378, 134] width 79 height 15
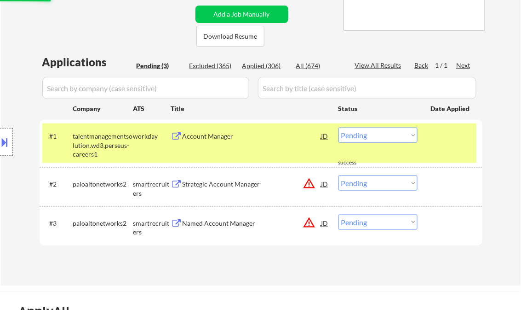
click at [219, 140] on div "Account Manager" at bounding box center [252, 136] width 139 height 9
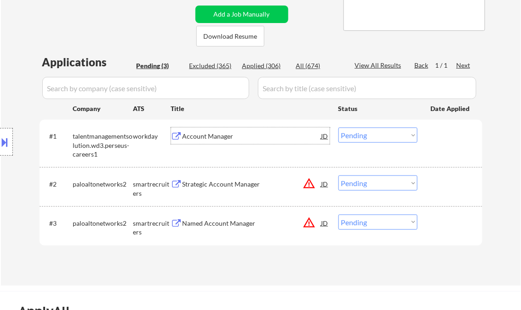
drag, startPoint x: 393, startPoint y: 137, endPoint x: 392, endPoint y: 143, distance: 6.1
click at [393, 137] on select "Choose an option... Pending Applied Excluded (Questions) Excluded (Expired) Exc…" at bounding box center [378, 134] width 79 height 15
click at [250, 139] on div "Account Manager" at bounding box center [252, 136] width 139 height 9
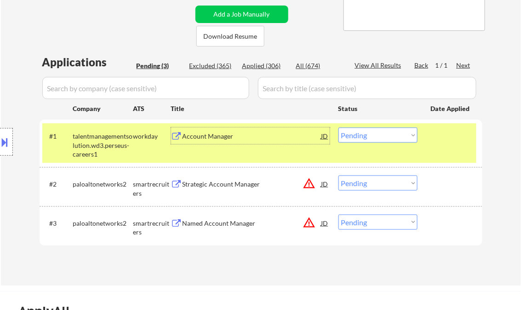
click at [384, 133] on select "Choose an option... Pending Applied Excluded (Questions) Excluded (Expired) Exc…" at bounding box center [378, 134] width 79 height 15
click at [339, 127] on select "Choose an option... Pending Applied Excluded (Questions) Excluded (Expired) Exc…" at bounding box center [378, 134] width 79 height 15
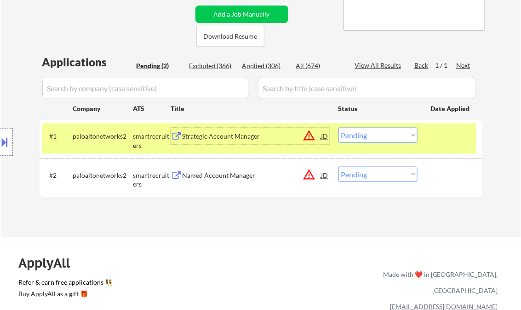
click at [218, 135] on div "Strategic Account Manager" at bounding box center [252, 136] width 139 height 9
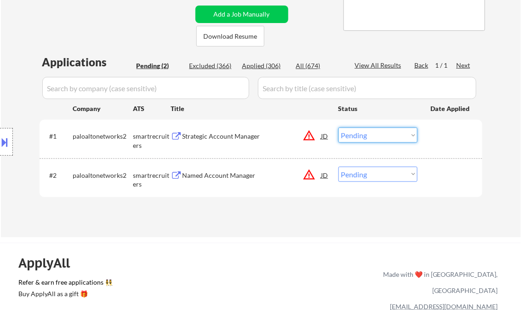
drag, startPoint x: 373, startPoint y: 137, endPoint x: 382, endPoint y: 144, distance: 11.5
click at [375, 138] on select "Choose an option... Pending Applied Excluded (Questions) Excluded (Expired) Exc…" at bounding box center [378, 134] width 79 height 15
click at [339, 127] on select "Choose an option... Pending Applied Excluded (Questions) Excluded (Expired) Exc…" at bounding box center [378, 134] width 79 height 15
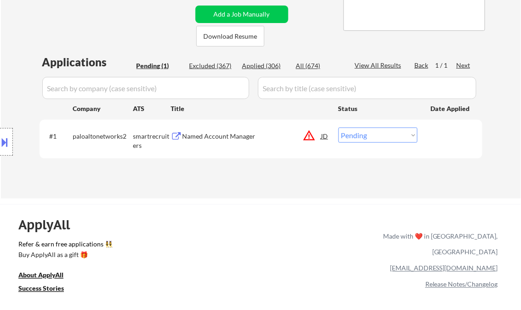
click at [208, 134] on div "Named Account Manager" at bounding box center [252, 136] width 139 height 9
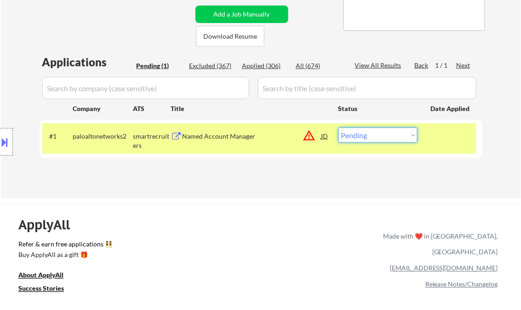
drag, startPoint x: 379, startPoint y: 136, endPoint x: 384, endPoint y: 142, distance: 8.1
click at [379, 136] on select "Choose an option... Pending Applied Excluded (Questions) Excluded (Expired) Exc…" at bounding box center [378, 134] width 79 height 15
select select ""excluded__bad_match_""
click at [339, 127] on select "Choose an option... Pending Applied Excluded (Questions) Excluded (Expired) Exc…" at bounding box center [378, 134] width 79 height 15
click at [261, 204] on div "ApplyAll Refer & earn free applications 👯‍♀️ Buy ApplyAll as a gift 🎁 About App…" at bounding box center [260, 275] width 521 height 143
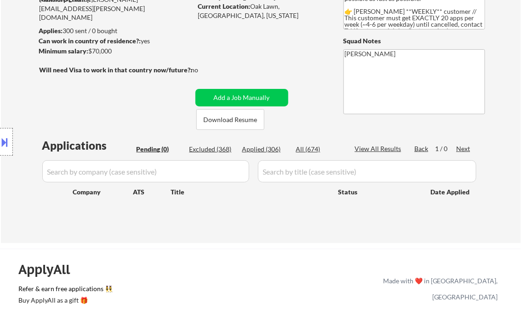
scroll to position [74, 0]
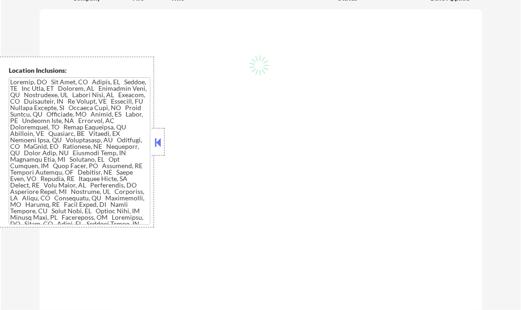
scroll to position [258, 0]
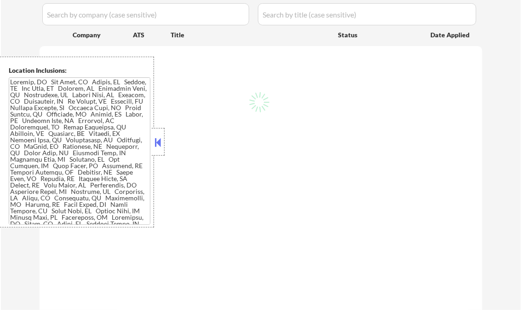
select select ""pending""
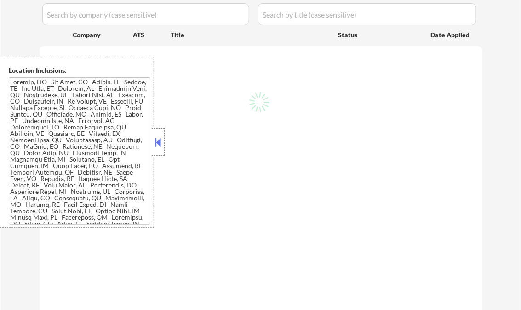
select select ""pending""
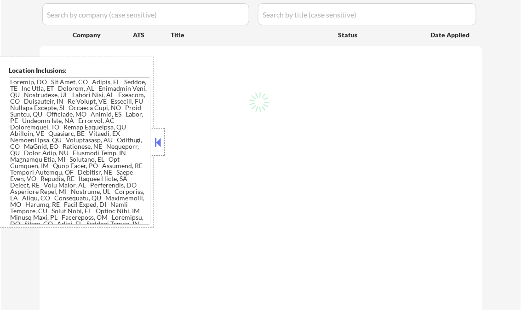
select select ""pending""
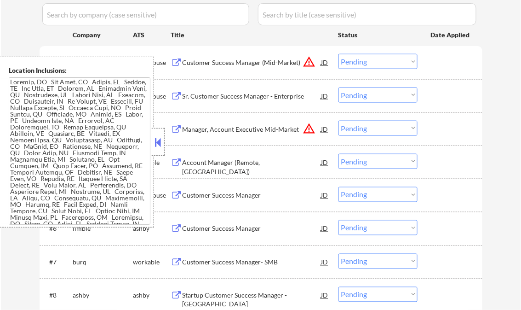
click at [157, 141] on button at bounding box center [158, 142] width 10 height 14
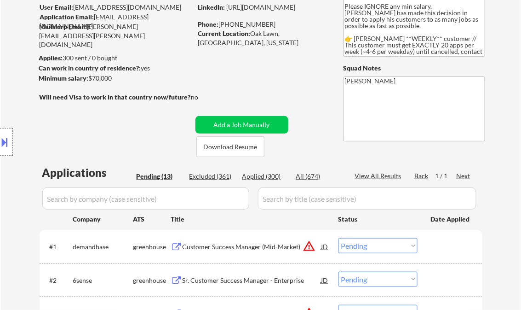
scroll to position [0, 0]
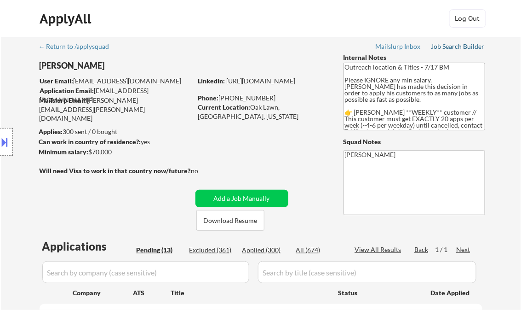
click at [453, 46] on div "Job Search Builder" at bounding box center [459, 46] width 54 height 6
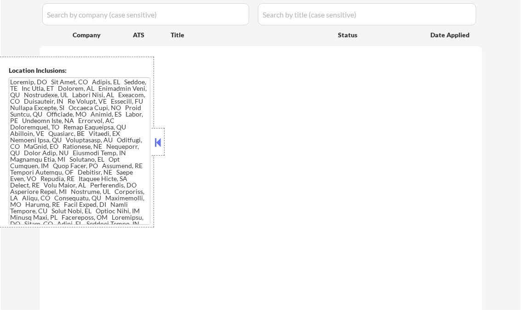
scroll to position [221, 0]
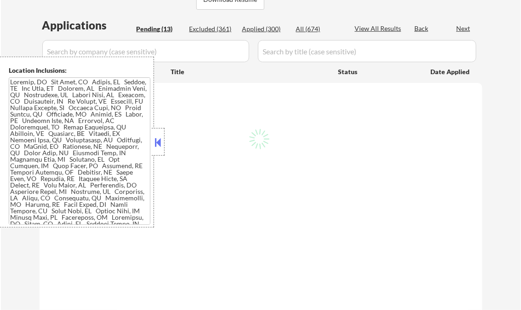
select select ""pending""
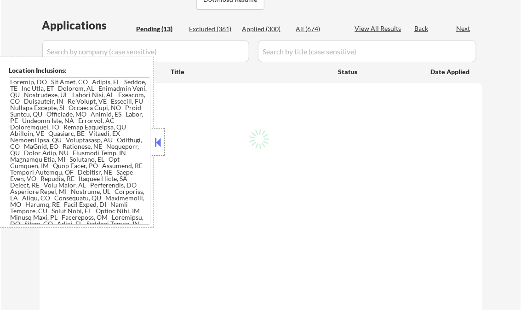
select select ""pending""
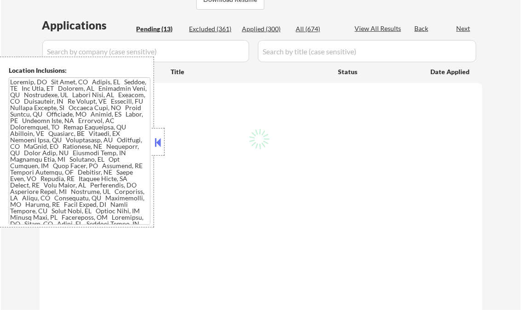
select select ""pending""
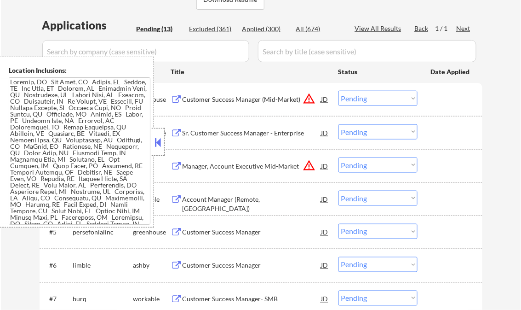
click at [161, 138] on button at bounding box center [158, 142] width 10 height 14
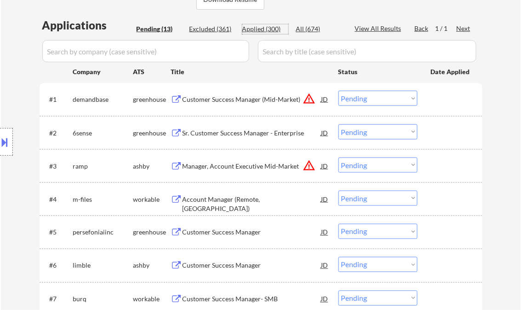
click at [268, 27] on div "Applied (300)" at bounding box center [265, 28] width 46 height 9
select select ""applied""
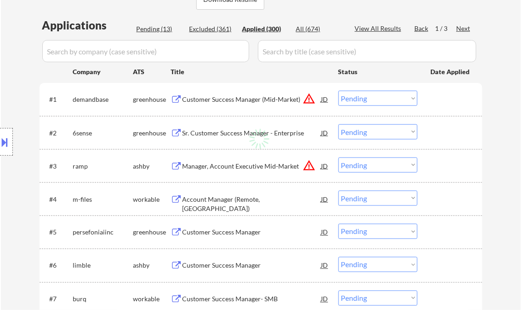
select select ""applied""
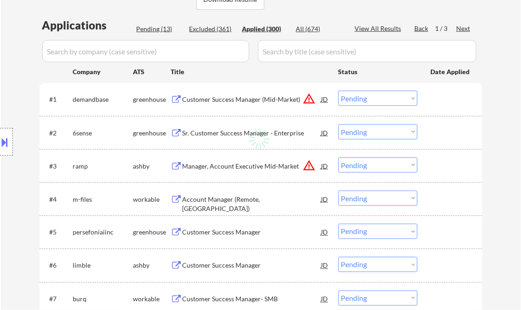
select select ""applied""
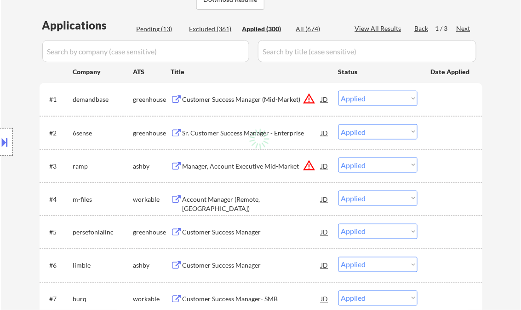
select select ""applied""
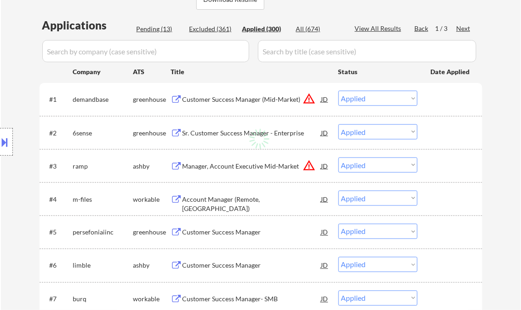
select select ""applied""
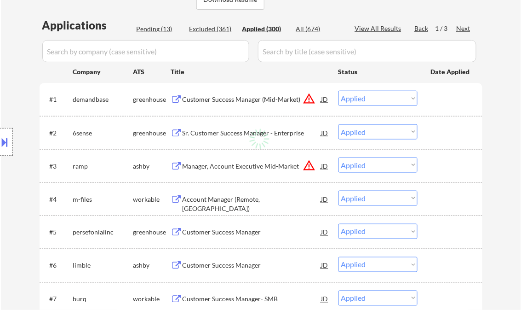
select select ""applied""
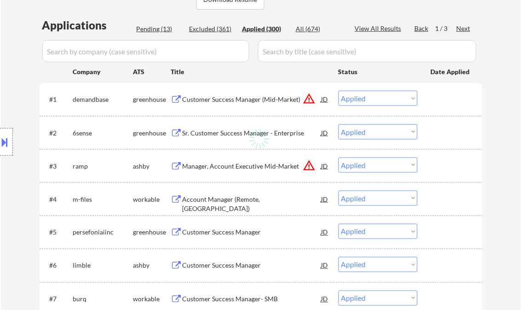
select select ""applied""
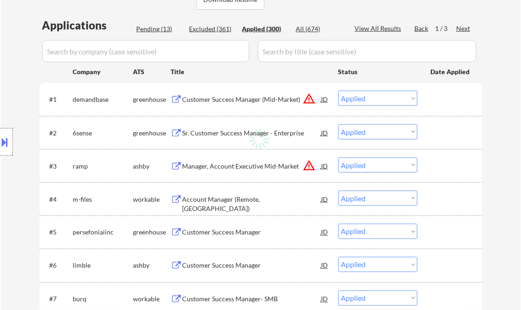
select select ""applied""
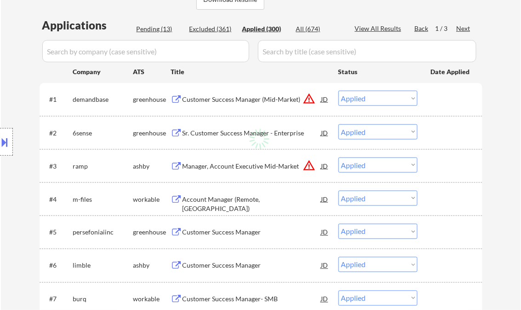
select select ""applied""
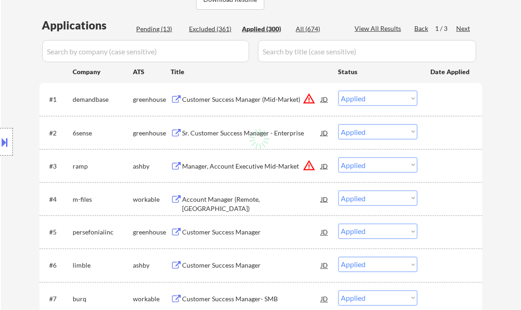
select select ""applied""
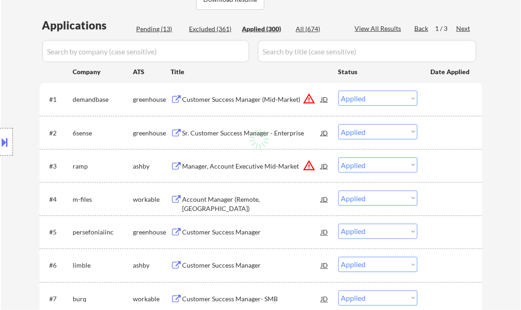
select select ""applied""
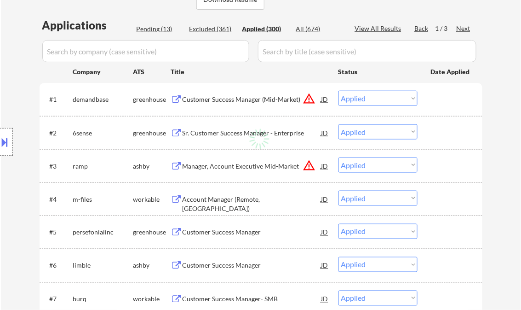
select select ""applied""
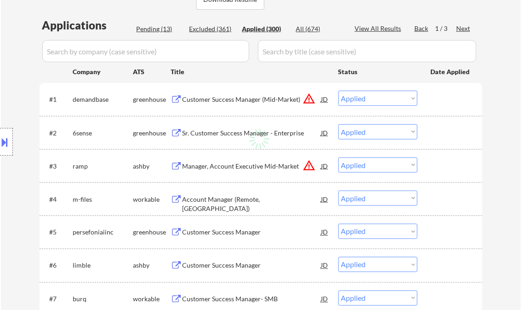
select select ""applied""
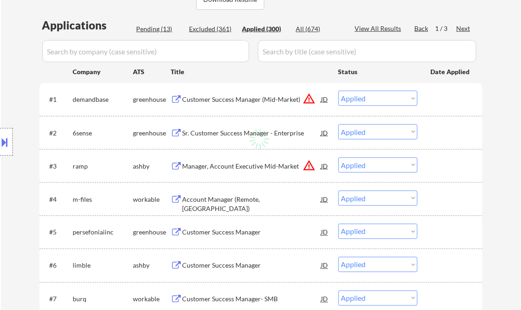
select select ""applied""
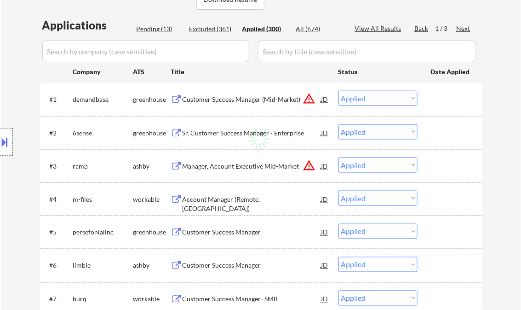
select select ""applied""
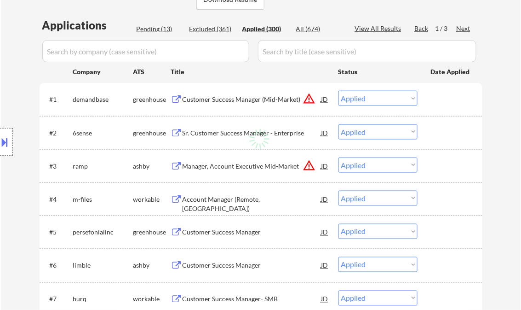
select select ""applied""
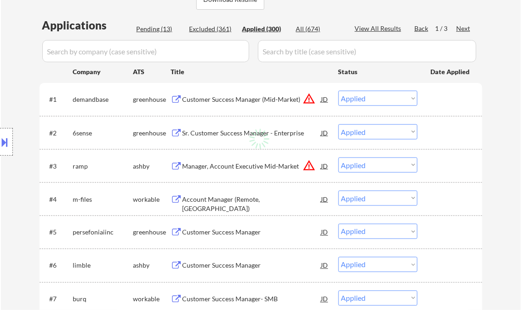
select select ""applied""
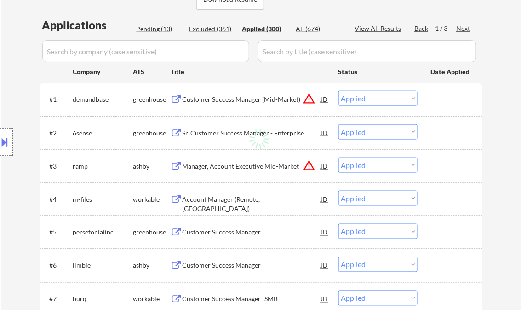
select select ""applied""
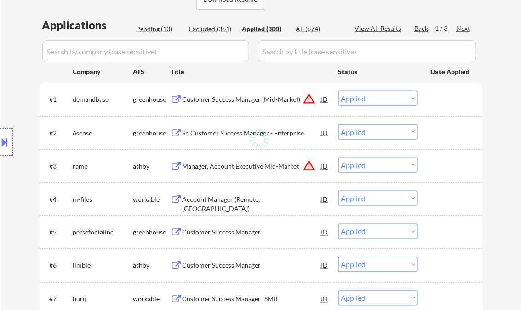
select select ""applied""
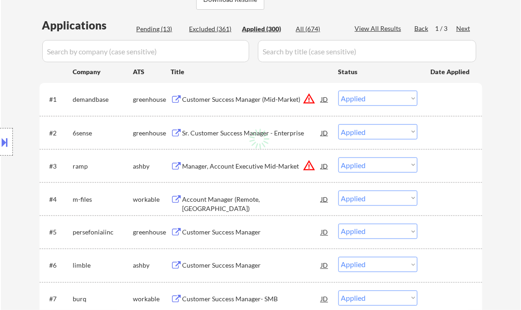
select select ""applied""
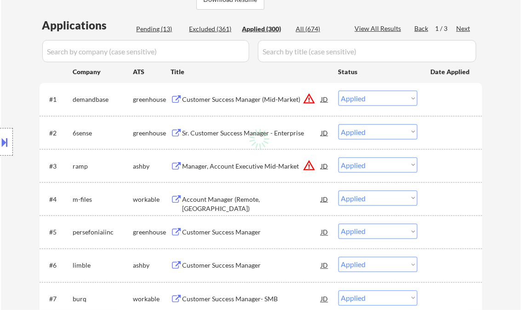
select select ""applied""
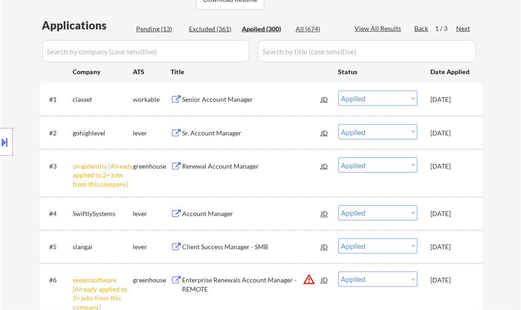
click at [381, 29] on div "View All Results" at bounding box center [379, 28] width 49 height 9
select select ""applied""
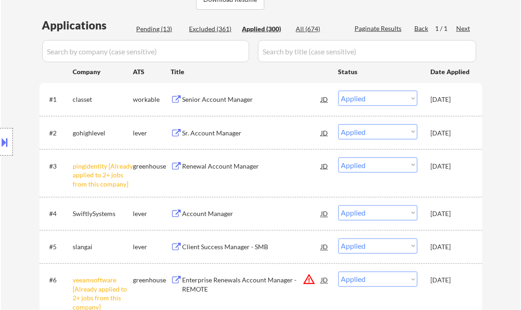
select select ""applied""
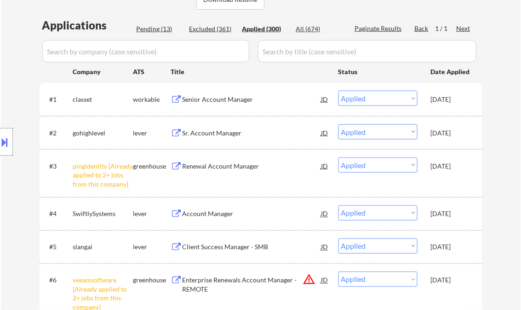
select select ""applied""
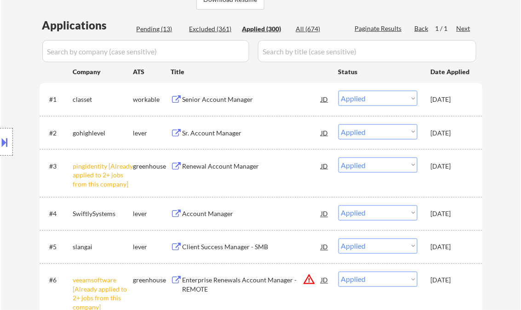
select select ""applied""
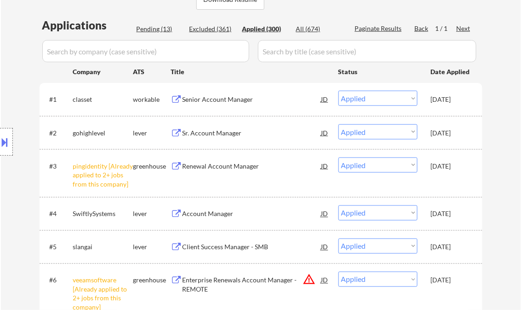
select select ""applied""
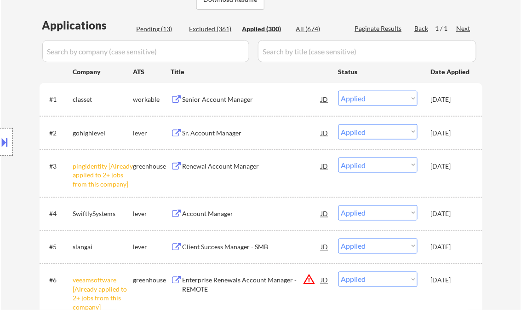
select select ""applied""
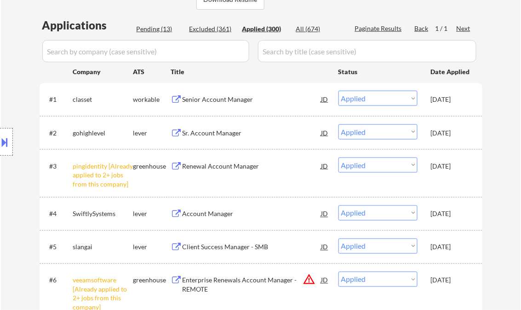
select select ""applied""
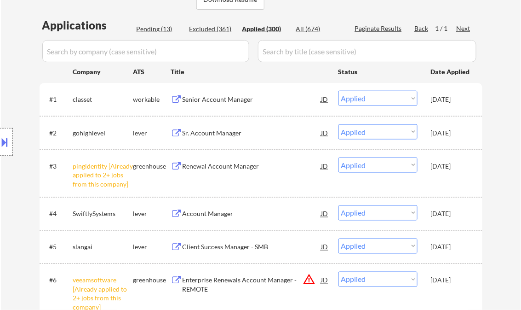
select select ""applied""
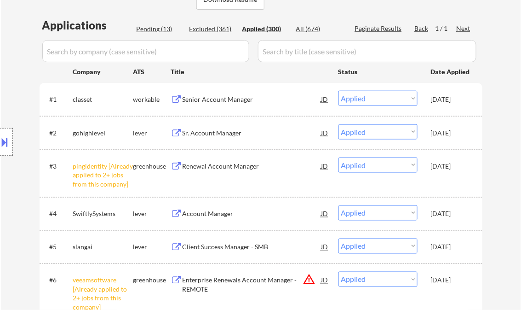
select select ""applied""
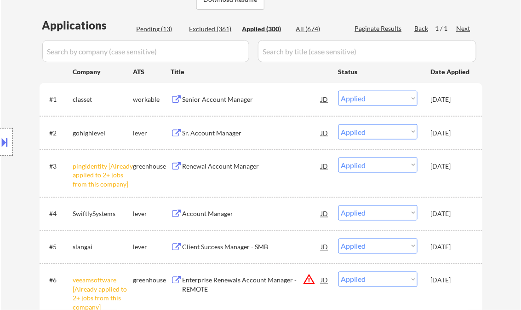
select select ""applied""
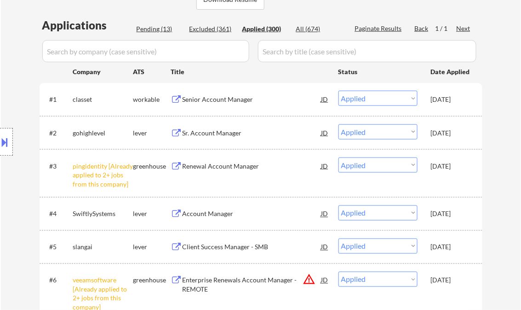
select select ""applied""
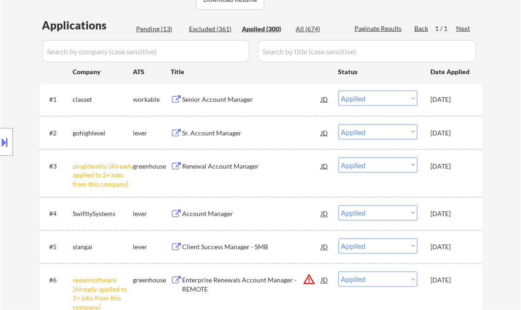
select select ""applied""
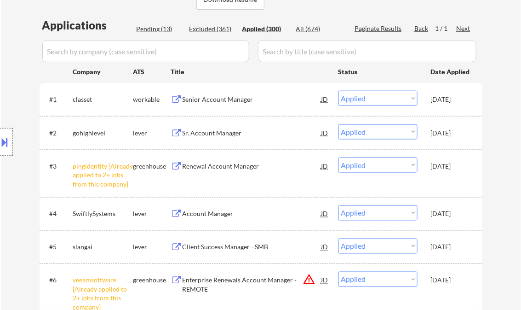
select select ""applied""
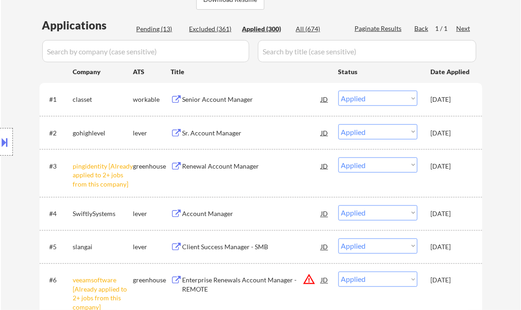
select select ""applied""
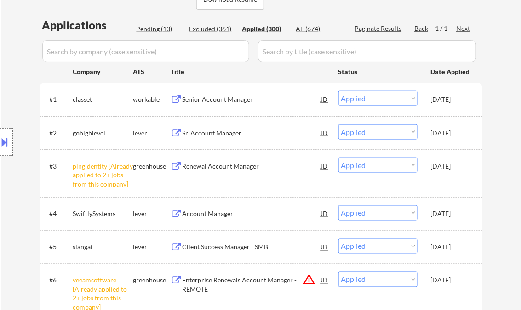
select select ""applied""
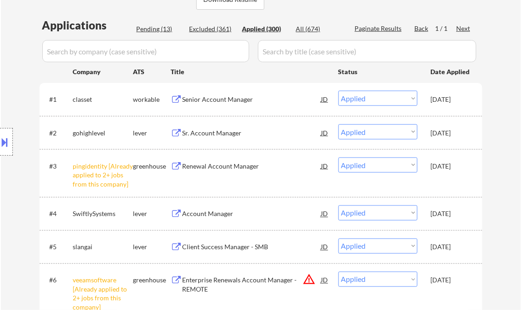
select select ""applied""
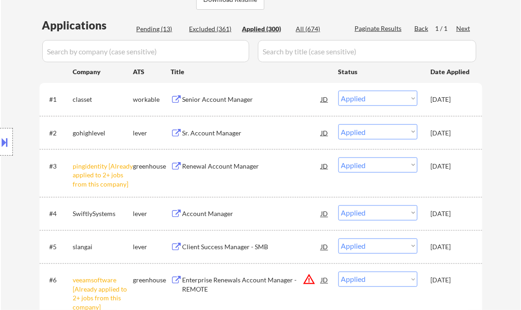
select select ""applied""
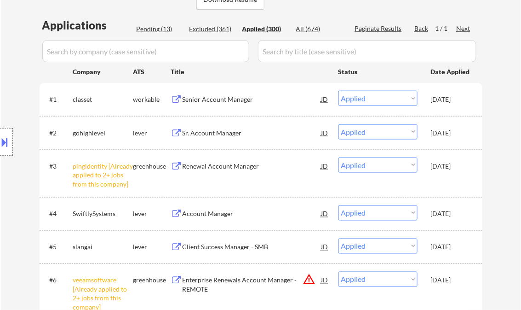
select select ""applied""
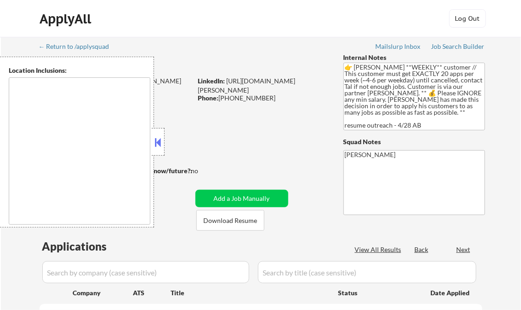
type textarea "[GEOGRAPHIC_DATA], [GEOGRAPHIC_DATA] [GEOGRAPHIC_DATA], [GEOGRAPHIC_DATA] [GEOG…"
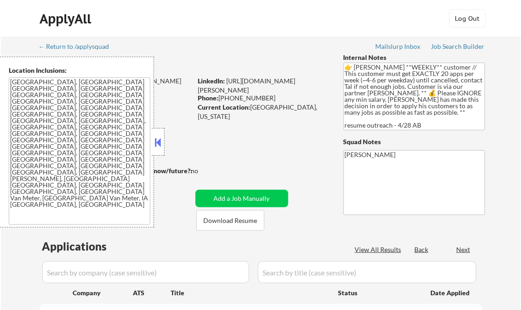
select select ""pending""
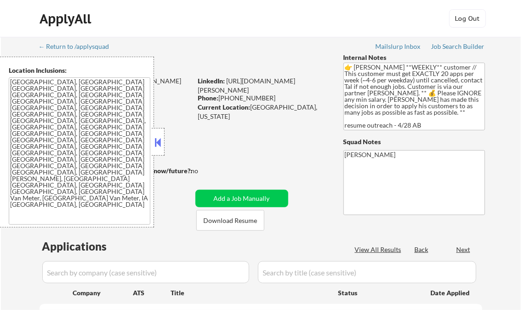
select select ""pending""
click at [159, 137] on button at bounding box center [158, 142] width 10 height 14
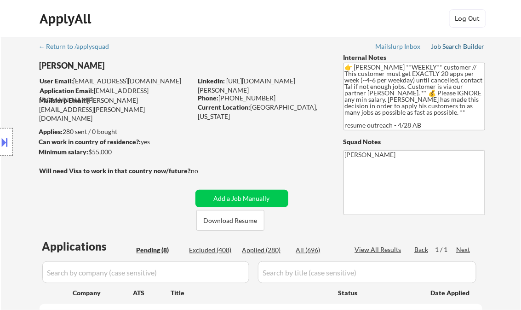
click at [456, 45] on div "Job Search Builder" at bounding box center [459, 46] width 54 height 6
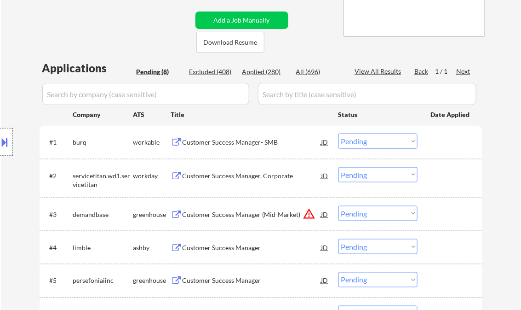
scroll to position [221, 0]
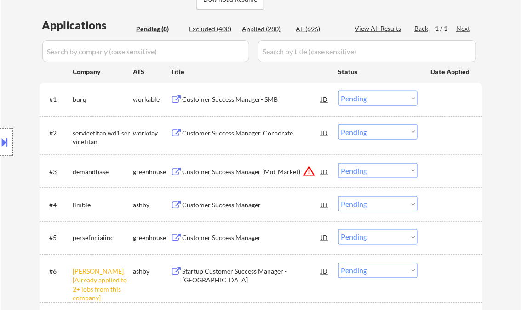
click at [233, 100] on div "Customer Success Manager- SMB" at bounding box center [252, 99] width 139 height 9
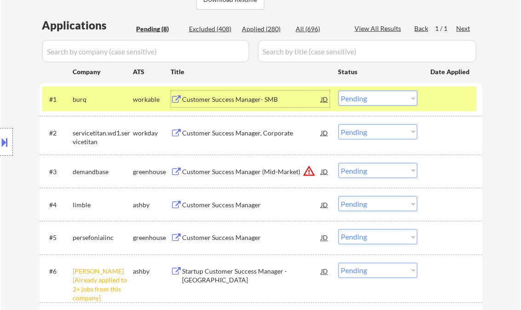
drag, startPoint x: 352, startPoint y: 97, endPoint x: 365, endPoint y: 105, distance: 14.9
click at [353, 97] on select "Choose an option... Pending Applied Excluded (Questions) Excluded (Expired) Exc…" at bounding box center [378, 98] width 79 height 15
click at [339, 91] on select "Choose an option... Pending Applied Excluded (Questions) Excluded (Expired) Exc…" at bounding box center [378, 98] width 79 height 15
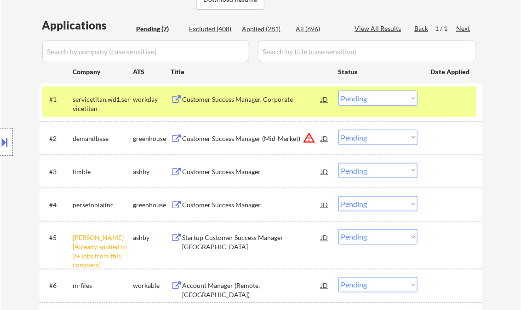
click at [213, 100] on div "Customer Success Manager, Corporate" at bounding box center [252, 99] width 139 height 9
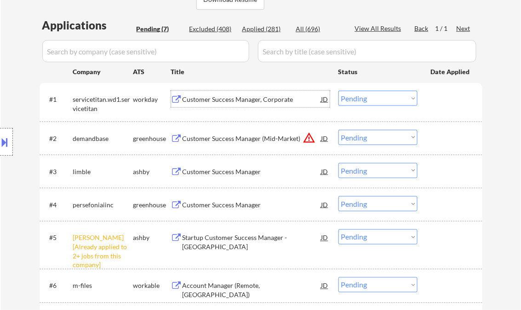
click at [358, 100] on select "Choose an option... Pending Applied Excluded (Questions) Excluded (Expired) Exc…" at bounding box center [378, 98] width 79 height 15
click at [339, 91] on select "Choose an option... Pending Applied Excluded (Questions) Excluded (Expired) Exc…" at bounding box center [378, 98] width 79 height 15
click at [208, 139] on div "Customer Success Manager (Mid-Market)" at bounding box center [252, 138] width 139 height 9
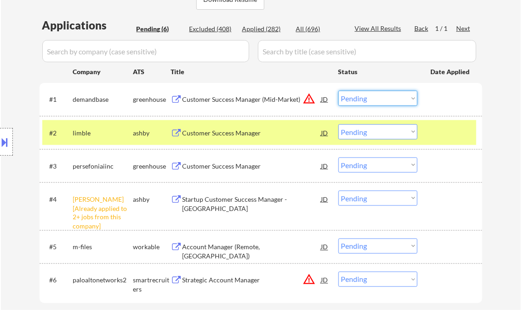
click at [362, 99] on select "Choose an option... Pending Applied Excluded (Questions) Excluded (Expired) Exc…" at bounding box center [378, 98] width 79 height 15
click at [339, 91] on select "Choose an option... Pending Applied Excluded (Questions) Excluded (Expired) Exc…" at bounding box center [378, 98] width 79 height 15
click at [253, 134] on div "Customer Success Manager" at bounding box center [252, 132] width 139 height 9
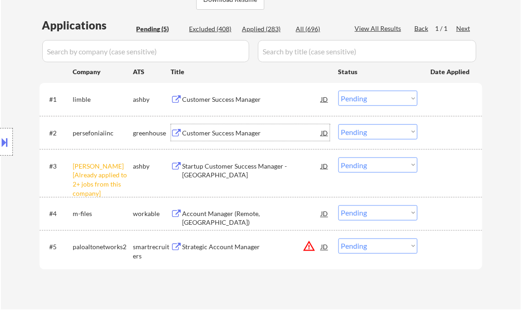
drag, startPoint x: 357, startPoint y: 100, endPoint x: 363, endPoint y: 103, distance: 6.4
click at [357, 100] on select "Choose an option... Pending Applied Excluded (Questions) Excluded (Expired) Exc…" at bounding box center [378, 98] width 79 height 15
click at [339, 91] on select "Choose an option... Pending Applied Excluded (Questions) Excluded (Expired) Exc…" at bounding box center [378, 98] width 79 height 15
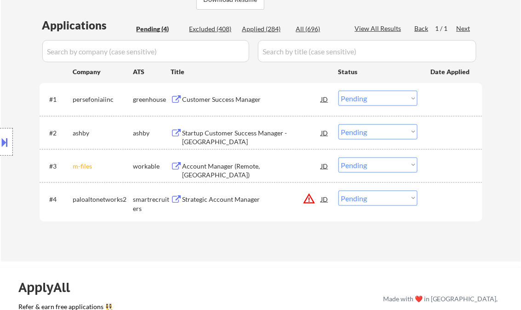
click at [213, 101] on div "Customer Success Manager" at bounding box center [252, 99] width 139 height 9
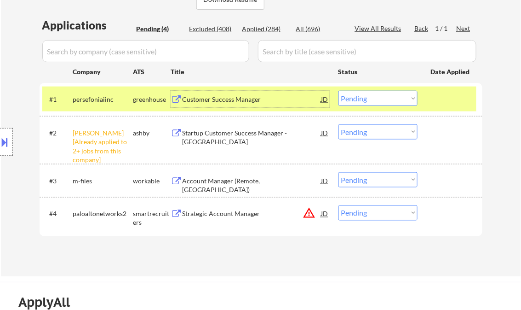
drag, startPoint x: 377, startPoint y: 94, endPoint x: 388, endPoint y: 106, distance: 15.6
click at [377, 94] on select "Choose an option... Pending Applied Excluded (Questions) Excluded (Expired) Exc…" at bounding box center [378, 98] width 79 height 15
click at [339, 91] on select "Choose an option... Pending Applied Excluded (Questions) Excluded (Expired) Exc…" at bounding box center [378, 98] width 79 height 15
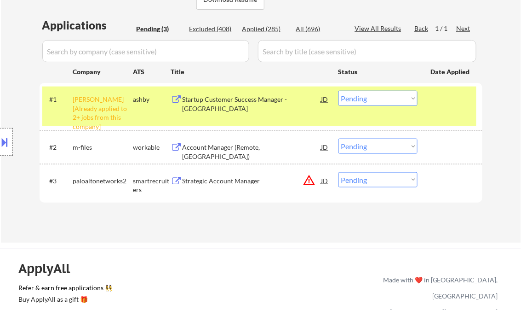
click at [362, 92] on select "Choose an option... Pending Applied Excluded (Questions) Excluded (Expired) Exc…" at bounding box center [378, 98] width 79 height 15
click at [339, 91] on select "Choose an option... Pending Applied Excluded (Questions) Excluded (Expired) Exc…" at bounding box center [378, 98] width 79 height 15
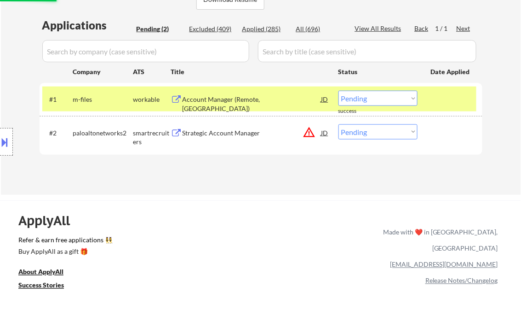
click at [229, 101] on div "Account Manager (Remote, [GEOGRAPHIC_DATA])" at bounding box center [252, 104] width 139 height 18
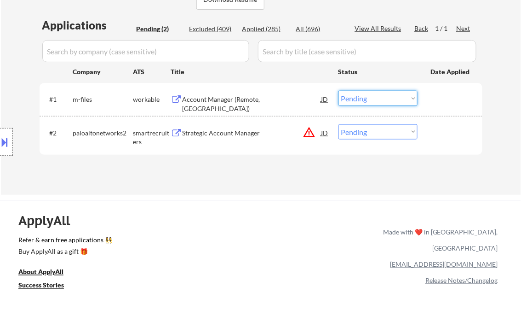
drag, startPoint x: 369, startPoint y: 96, endPoint x: 376, endPoint y: 106, distance: 12.3
click at [369, 96] on select "Choose an option... Pending Applied Excluded (Questions) Excluded (Expired) Exc…" at bounding box center [378, 98] width 79 height 15
click at [339, 91] on select "Choose an option... Pending Applied Excluded (Questions) Excluded (Expired) Exc…" at bounding box center [378, 98] width 79 height 15
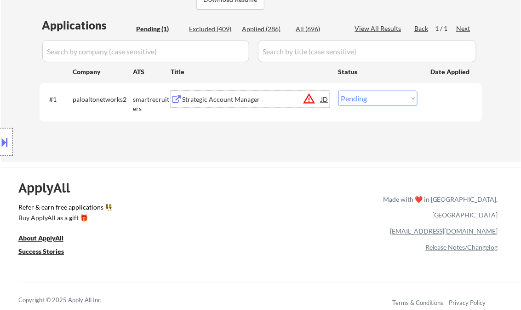
click at [239, 103] on div "Strategic Account Manager" at bounding box center [252, 99] width 139 height 9
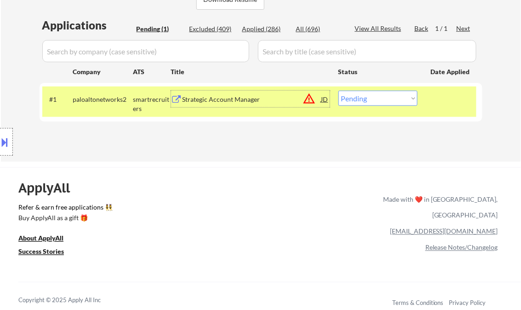
click at [385, 101] on select "Choose an option... Pending Applied Excluded (Questions) Excluded (Expired) Exc…" at bounding box center [378, 98] width 79 height 15
select select ""excluded__bad_match_""
click at [339, 91] on select "Choose an option... Pending Applied Excluded (Questions) Excluded (Expired) Exc…" at bounding box center [378, 98] width 79 height 15
click at [441, 170] on div "ApplyAll Refer & earn free applications 👯‍♀️ Buy ApplyAll as a gift 🎁 About App…" at bounding box center [260, 238] width 521 height 143
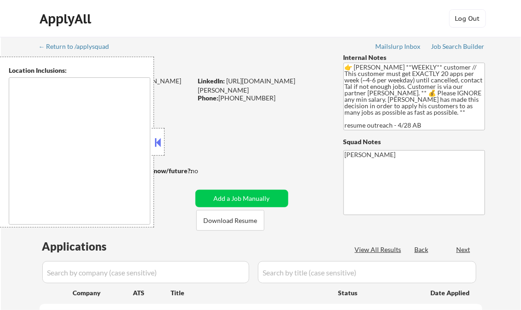
type textarea "[GEOGRAPHIC_DATA], [GEOGRAPHIC_DATA] [GEOGRAPHIC_DATA], [GEOGRAPHIC_DATA] [GEOG…"
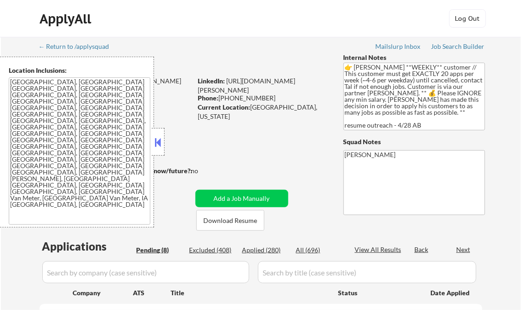
select select ""pending""
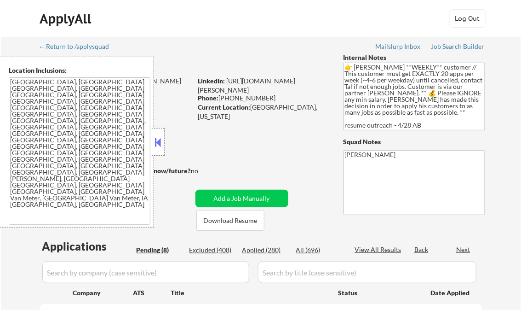
select select ""pending""
click at [266, 251] on div "Applied (280)" at bounding box center [265, 249] width 46 height 9
click at [370, 252] on div "View All Results" at bounding box center [379, 249] width 49 height 9
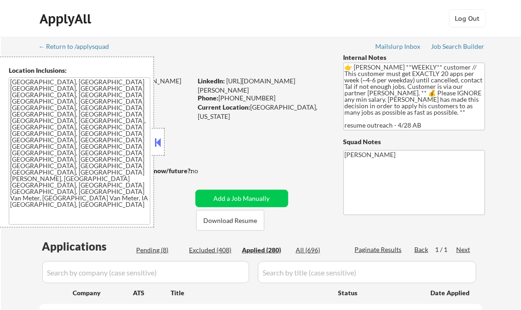
select select ""applied""
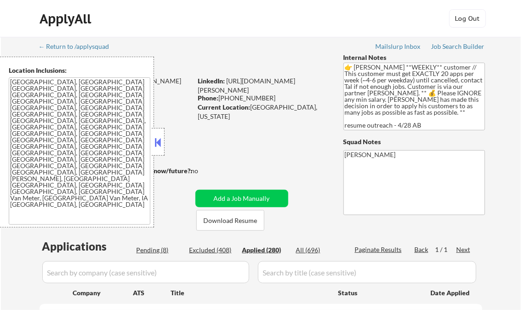
select select ""applied""
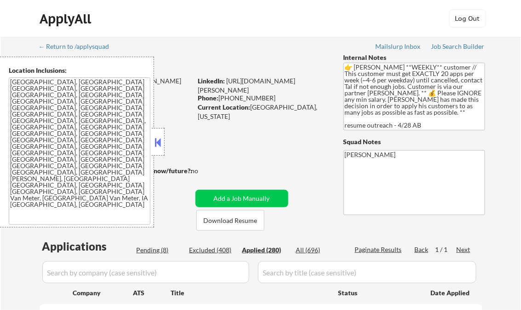
select select ""applied""
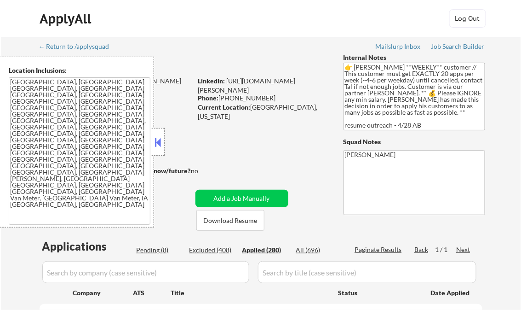
select select ""applied""
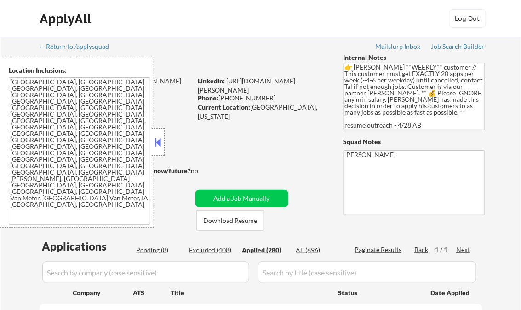
select select ""applied""
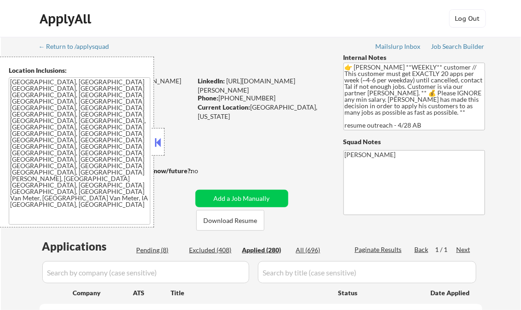
select select ""applied""
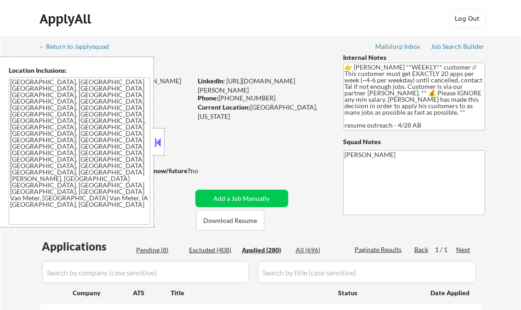
select select ""applied""
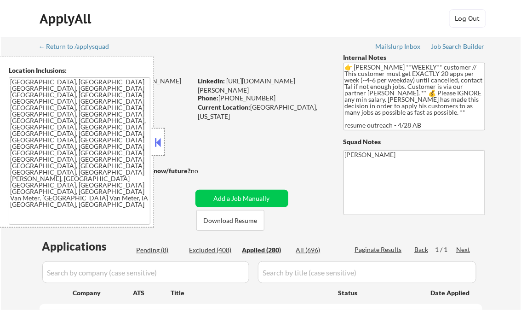
select select ""applied""
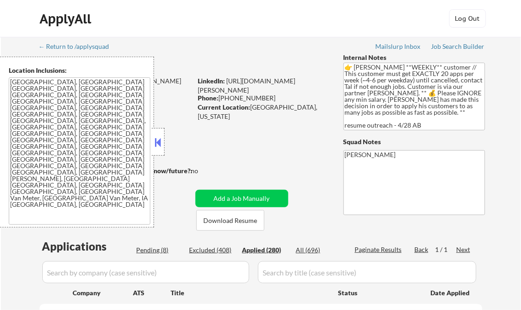
select select ""applied""
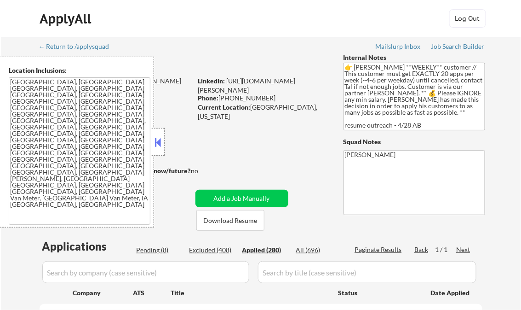
select select ""applied""
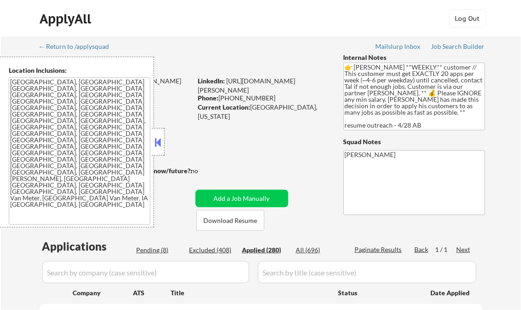
select select ""applied""
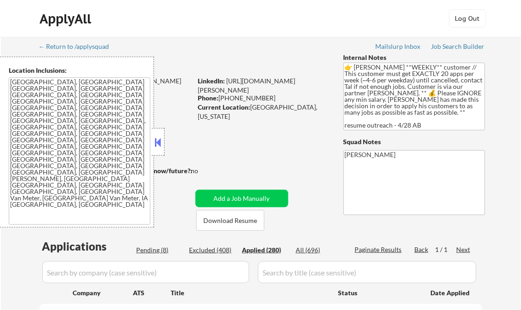
select select ""applied""
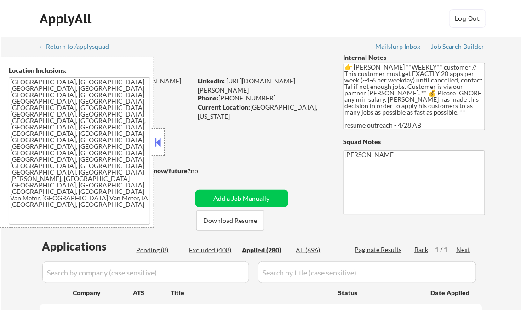
select select ""applied""
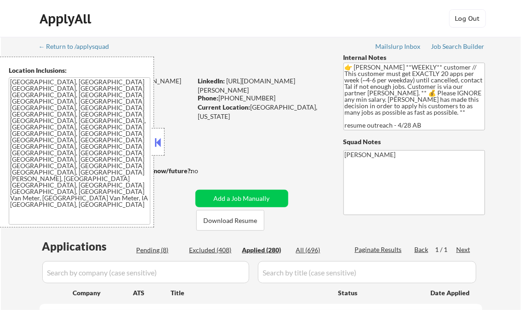
select select ""applied""
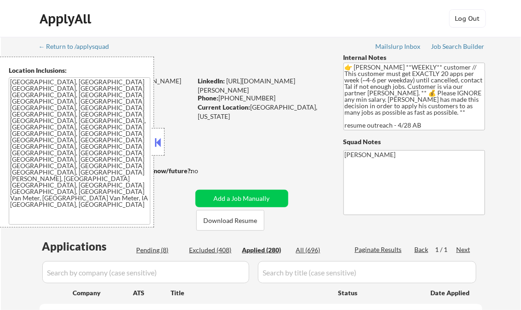
select select ""applied""
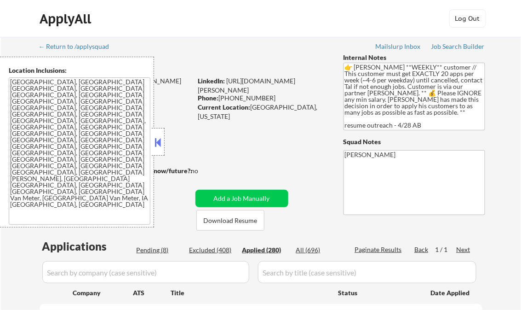
select select ""applied""
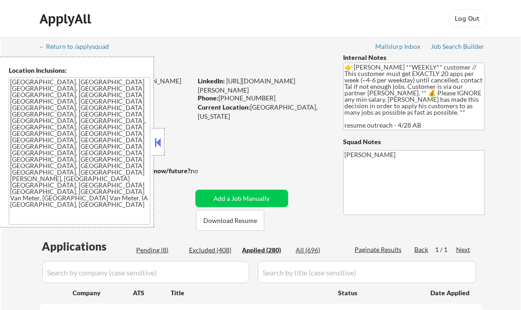
select select ""applied""
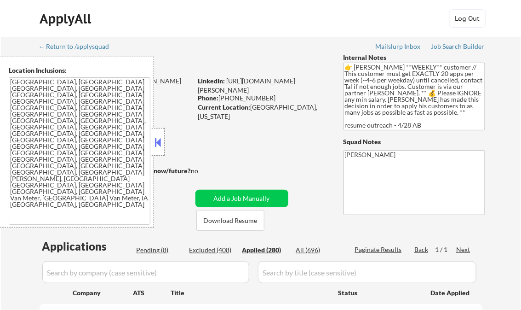
select select ""applied""
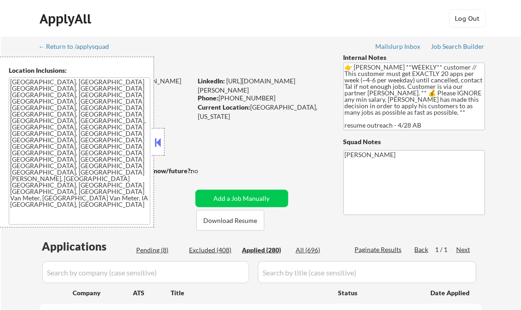
select select ""applied""
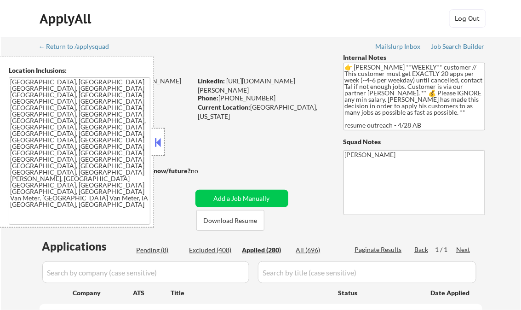
select select ""applied""
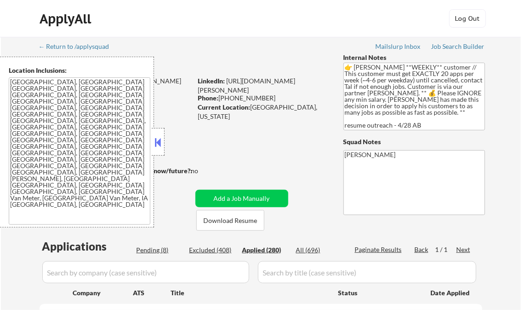
select select ""applied""
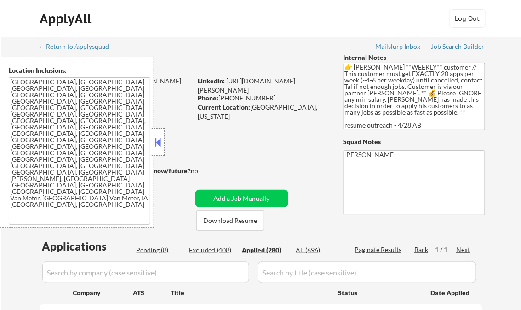
select select ""applied""
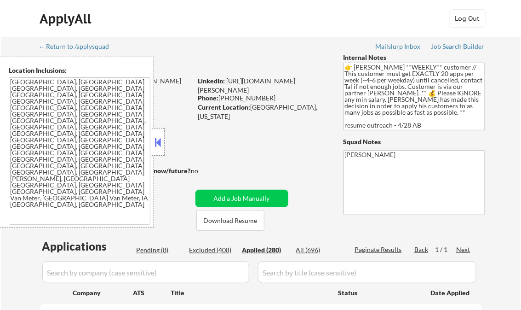
select select ""applied""
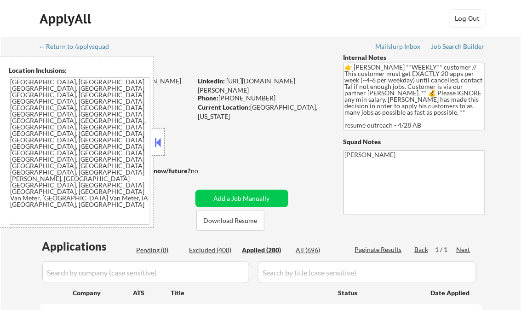
select select ""applied""
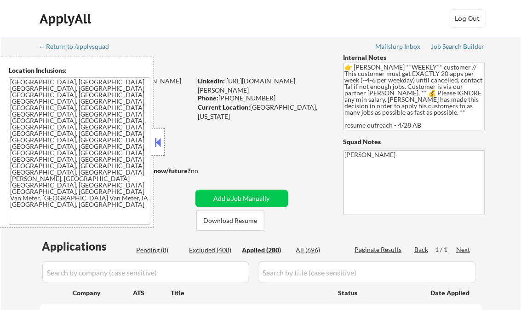
select select ""applied""
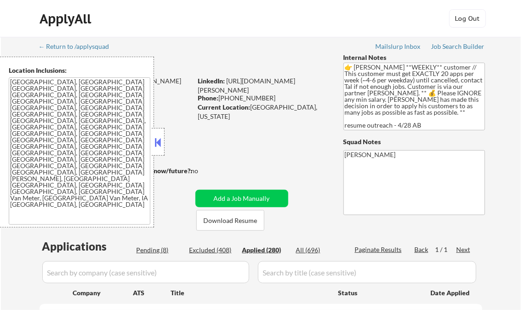
select select ""applied""
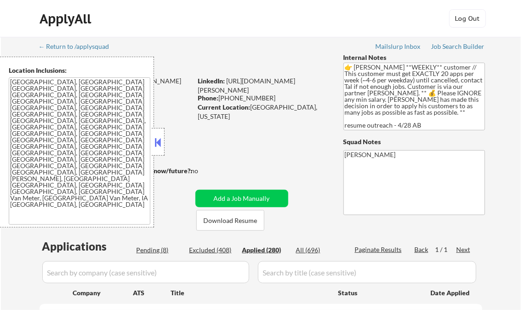
select select ""applied""
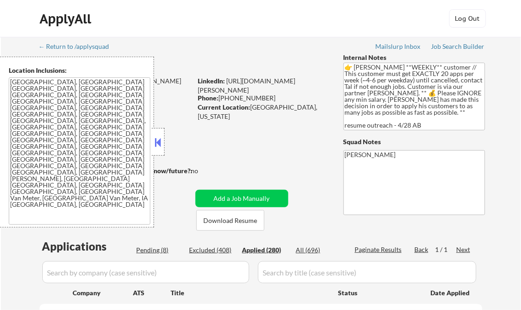
select select ""applied""
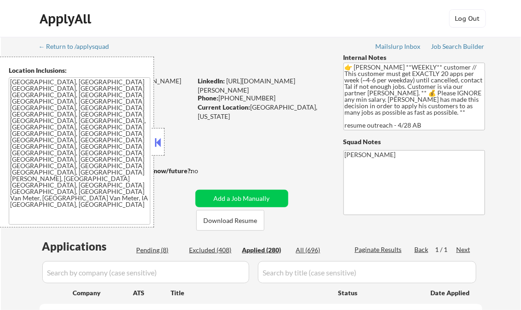
select select ""applied""
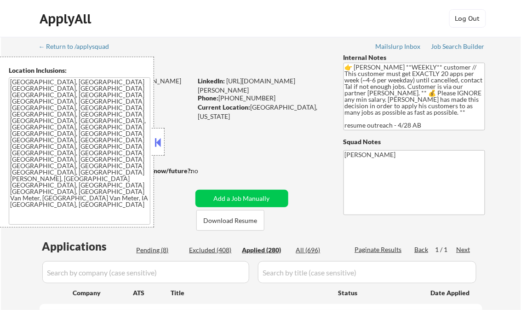
select select ""applied""
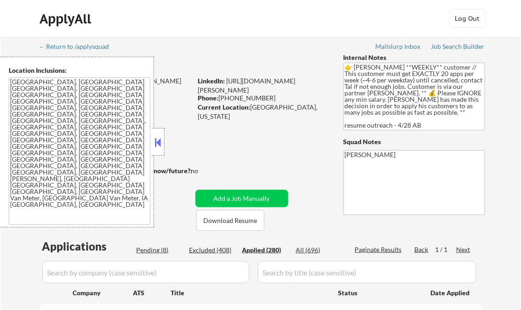
select select ""applied""
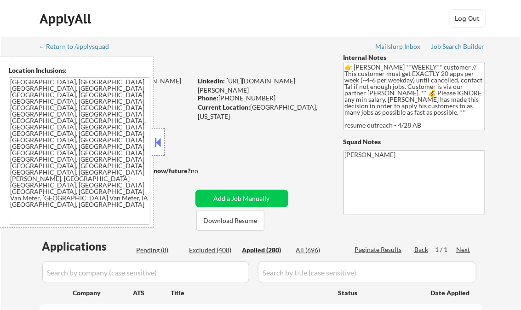
select select ""applied""
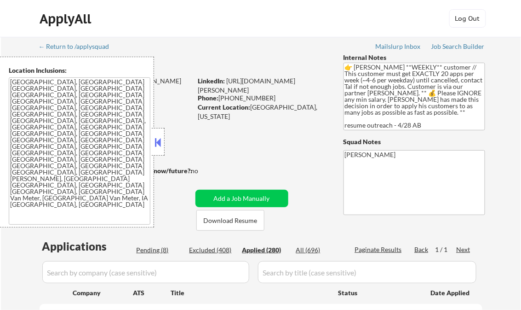
select select ""applied""
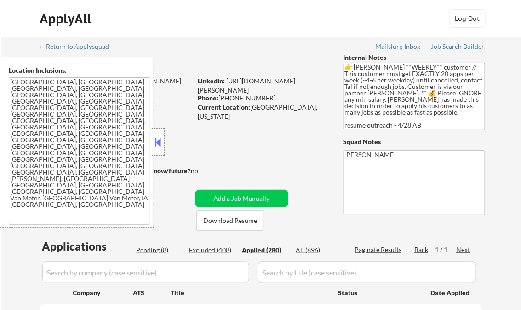
select select ""applied""
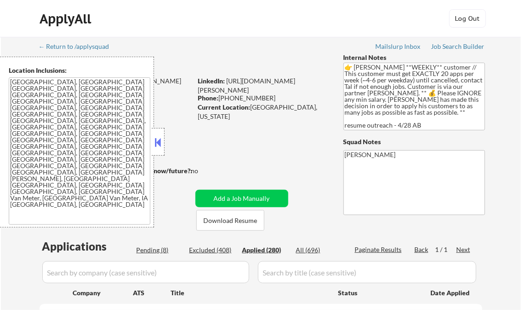
select select ""applied""
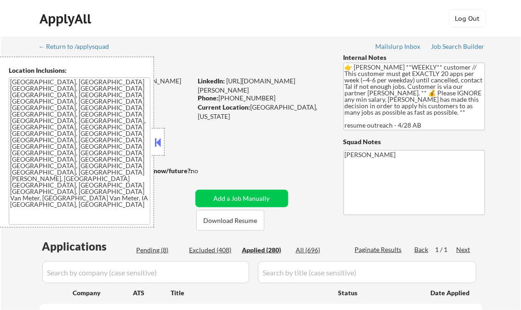
select select ""applied""
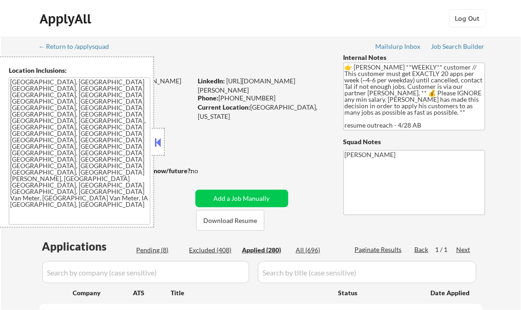
select select ""applied""
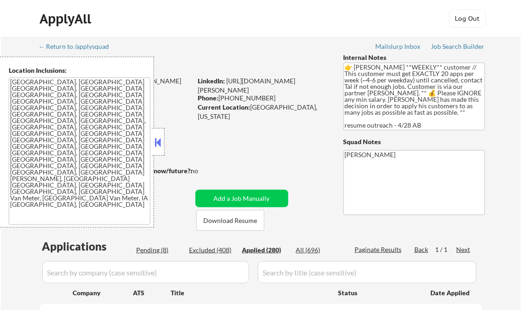
select select ""applied""
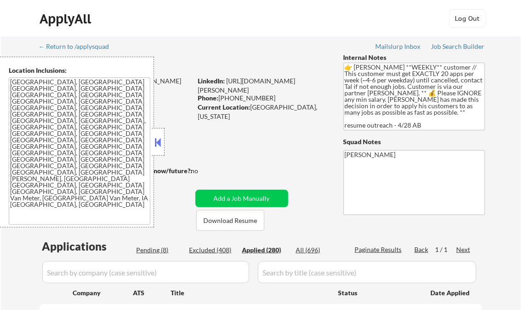
select select ""applied""
click at [156, 138] on button at bounding box center [158, 142] width 10 height 14
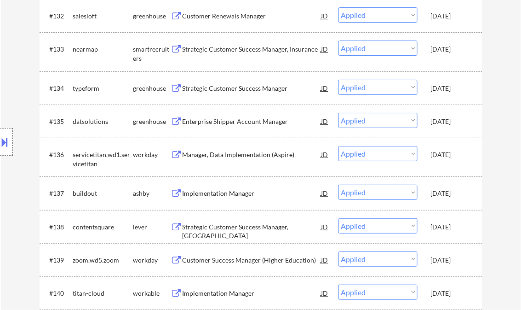
scroll to position [4584, 0]
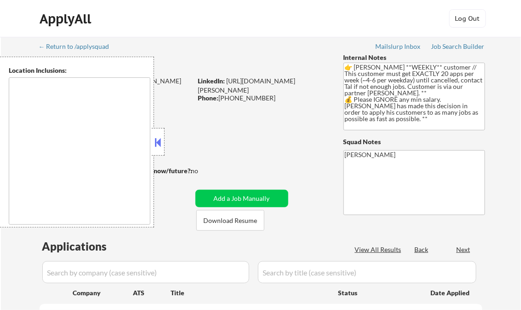
type textarea "[GEOGRAPHIC_DATA], [GEOGRAPHIC_DATA] [GEOGRAPHIC_DATA], [GEOGRAPHIC_DATA], [GEO…"
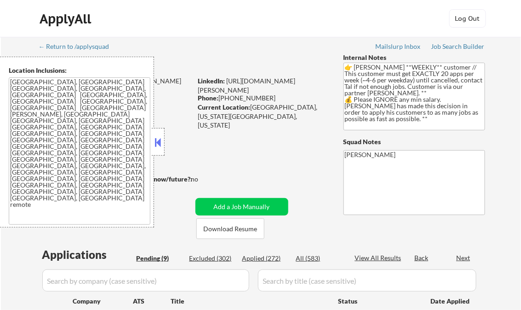
select select ""pending""
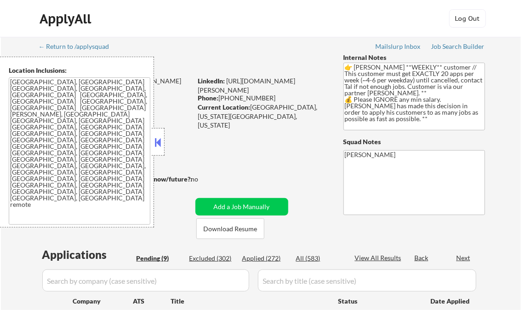
select select ""pending""
click at [155, 138] on button at bounding box center [158, 142] width 10 height 14
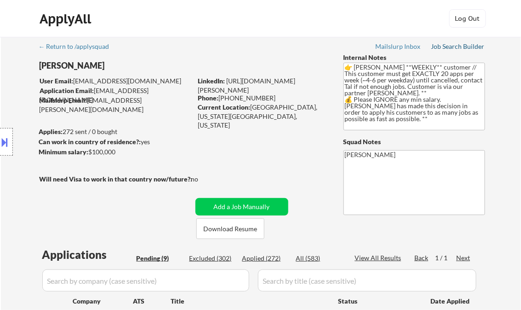
click at [454, 46] on div "Job Search Builder" at bounding box center [459, 46] width 54 height 6
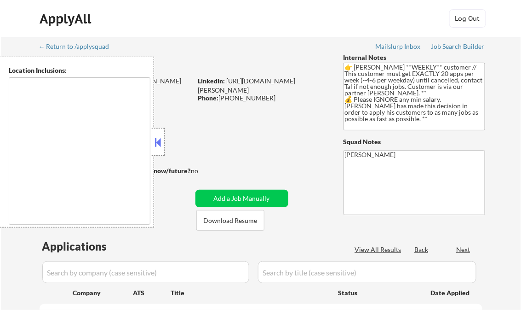
type textarea "[GEOGRAPHIC_DATA], [GEOGRAPHIC_DATA] [GEOGRAPHIC_DATA], [GEOGRAPHIC_DATA], [GEO…"
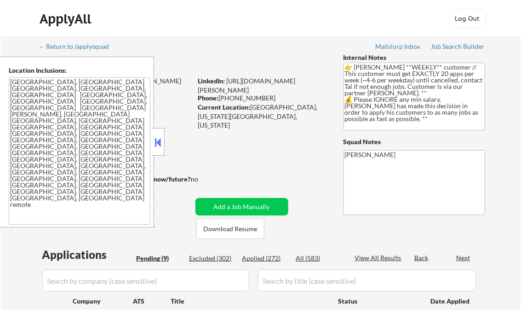
select select ""pending""
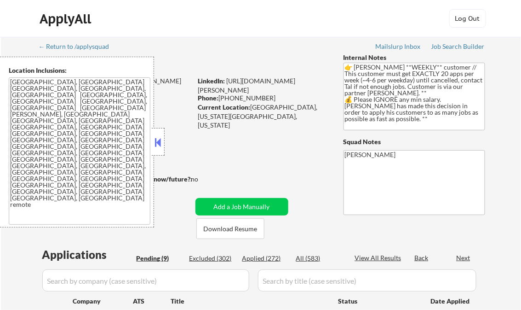
select select ""pending""
click at [156, 144] on button at bounding box center [158, 142] width 10 height 14
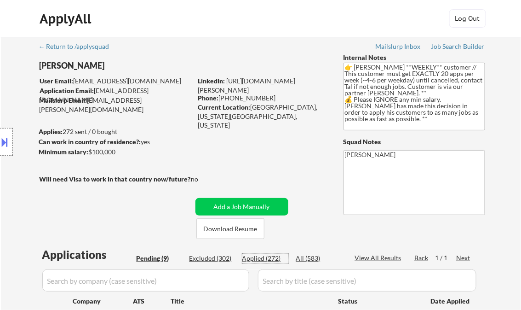
click at [270, 258] on div "Applied (272)" at bounding box center [265, 258] width 46 height 9
click at [369, 256] on div "View All Results" at bounding box center [379, 257] width 49 height 9
select select ""applied""
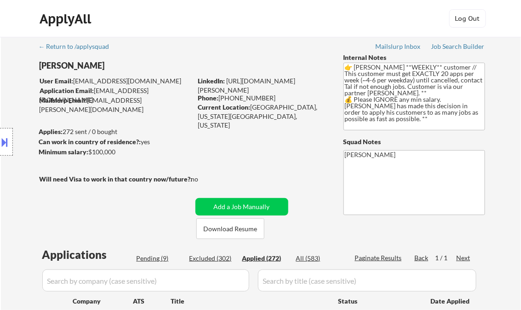
select select ""applied""
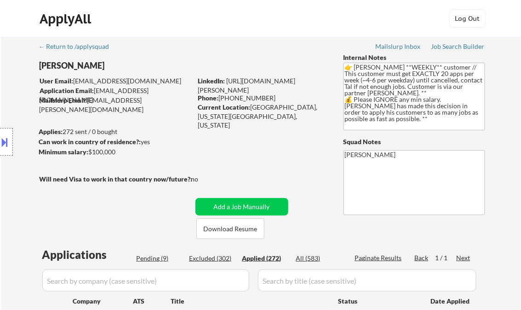
select select ""applied""
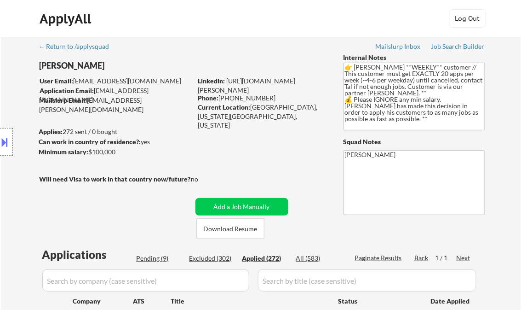
select select ""applied""
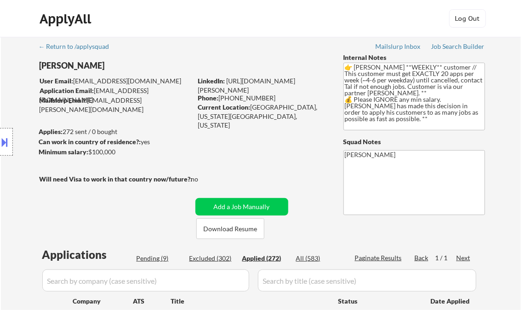
select select ""applied""
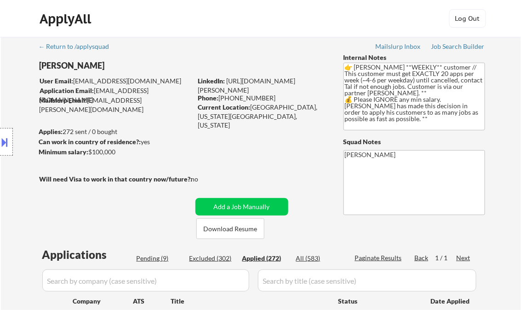
select select ""applied""
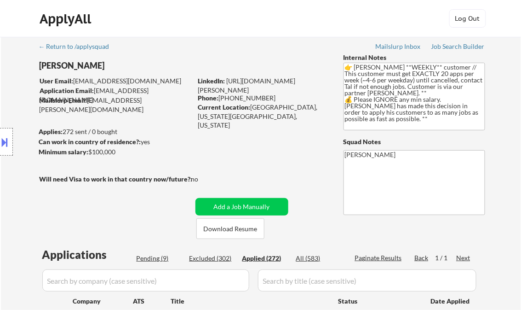
select select ""applied""
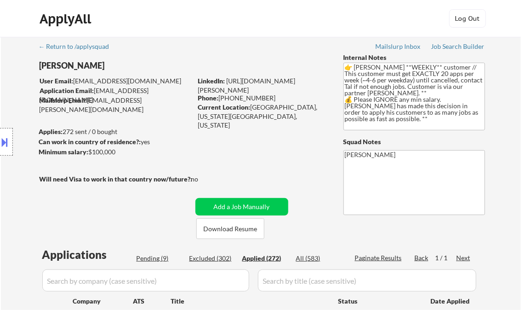
select select ""applied""
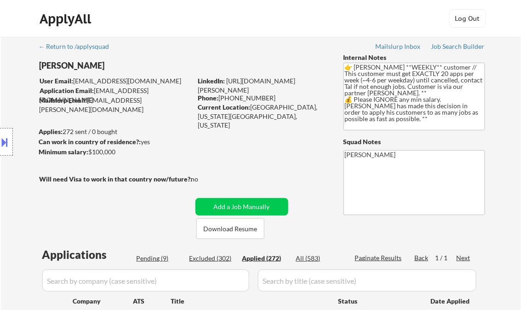
select select ""applied""
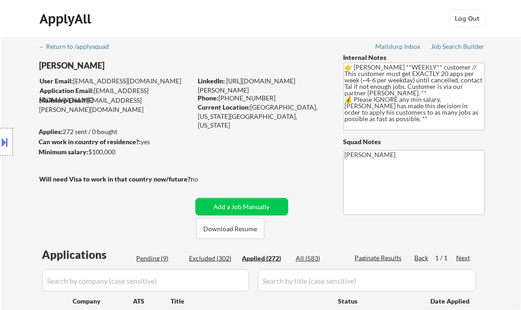
select select ""applied""
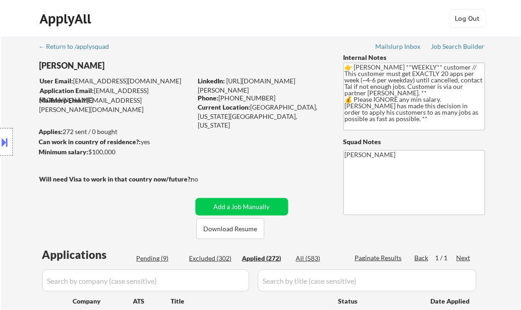
select select ""applied""
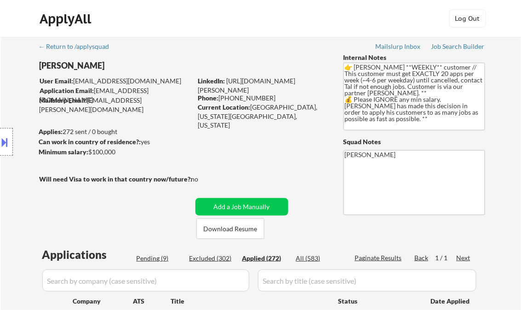
select select ""applied""
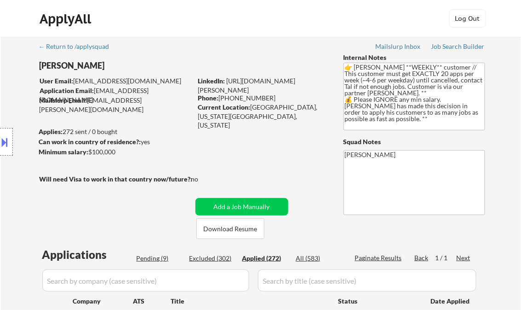
select select ""applied""
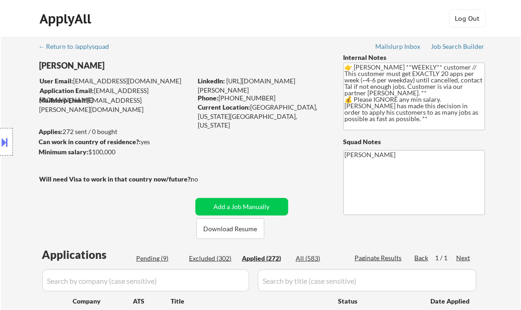
select select ""applied""
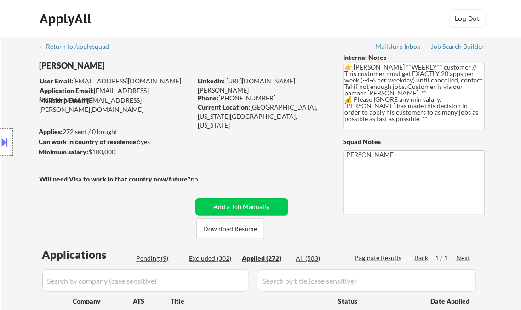
select select ""applied""
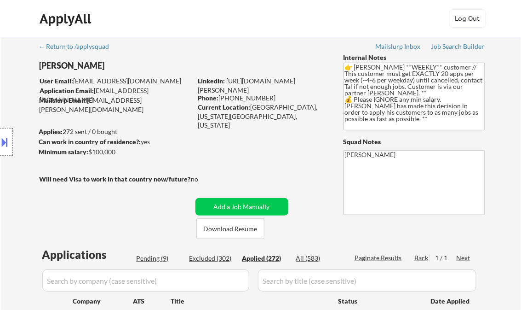
select select ""applied""
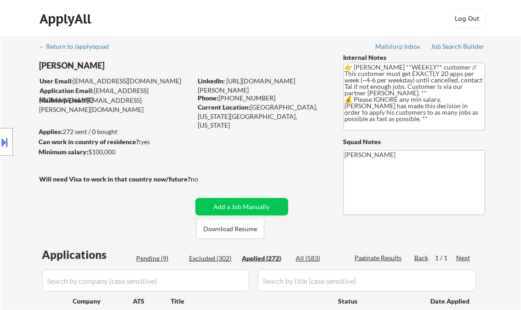
select select ""applied""
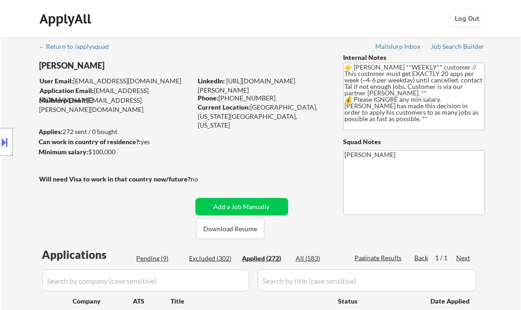
select select ""applied""
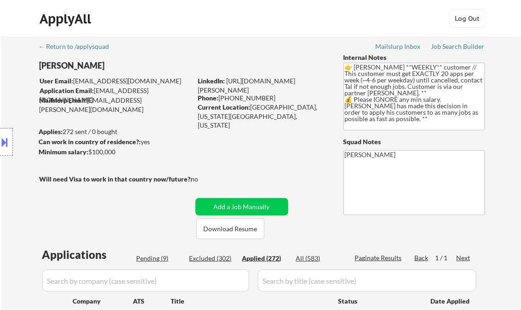
select select ""applied""
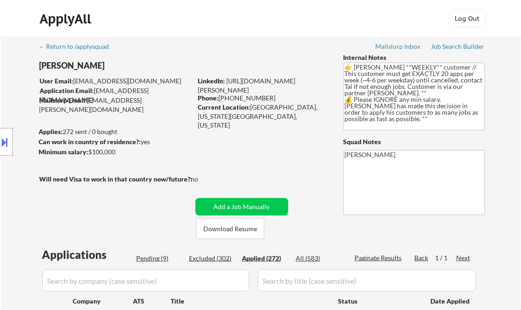
select select ""applied""
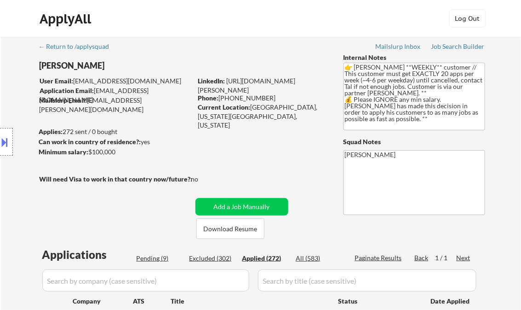
select select ""applied""
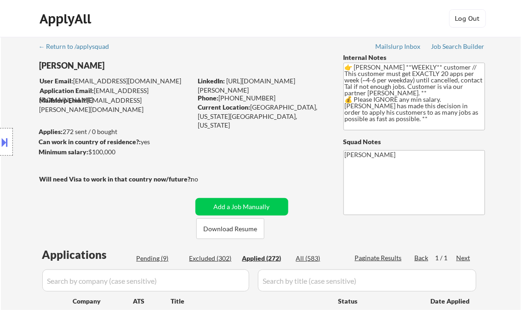
select select ""applied""
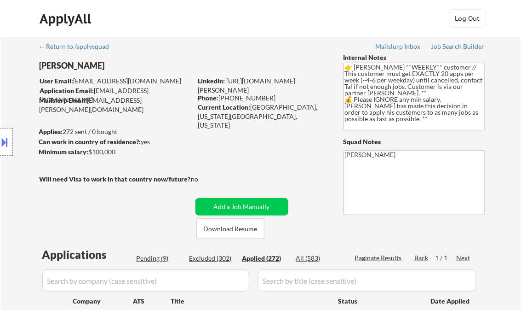
select select ""applied""
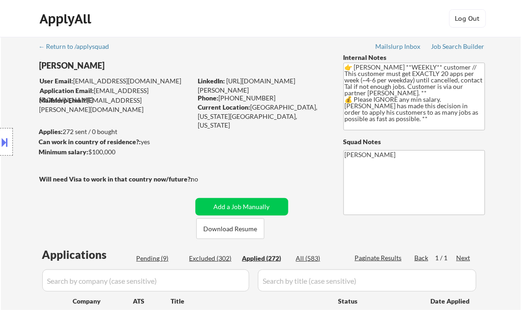
select select ""applied""
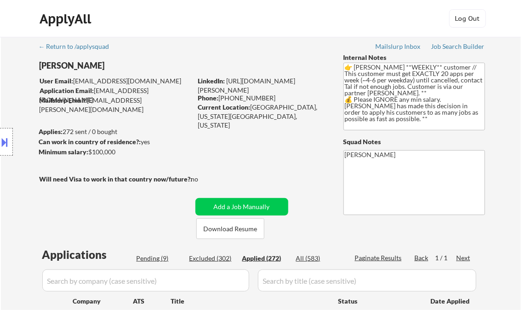
select select ""applied""
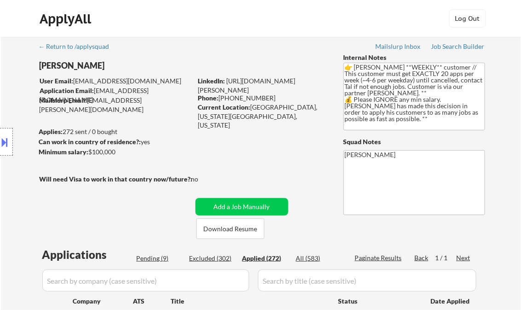
select select ""applied""
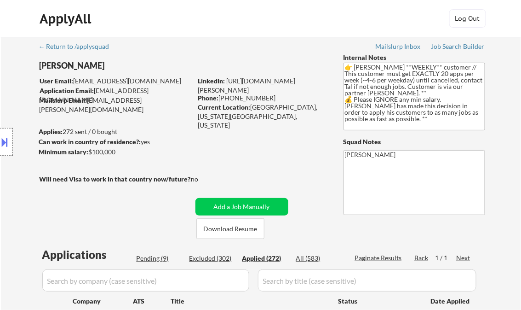
select select ""applied""
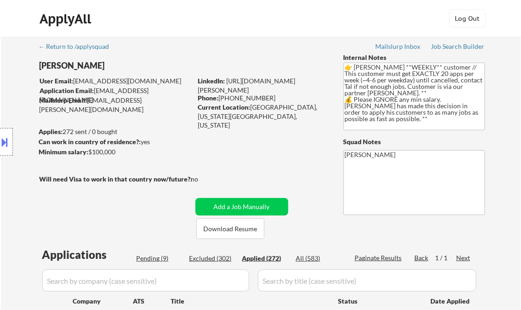
select select ""applied""
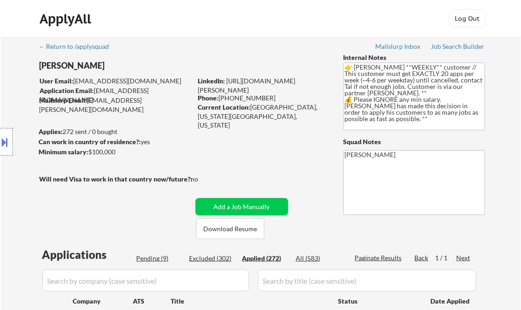
select select ""applied""
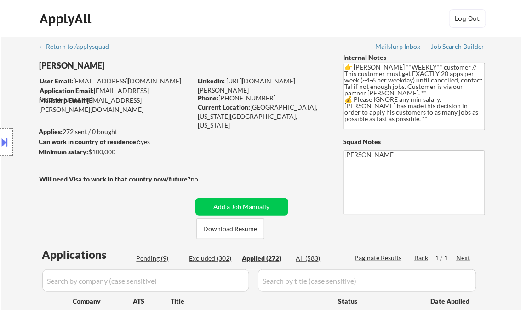
select select ""applied""
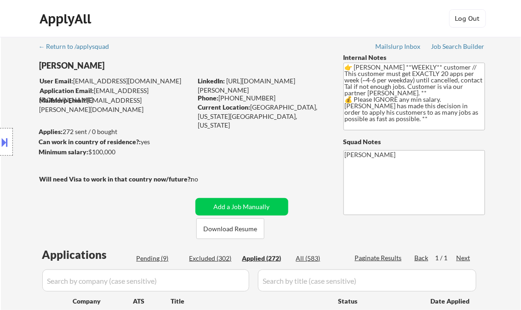
select select ""applied""
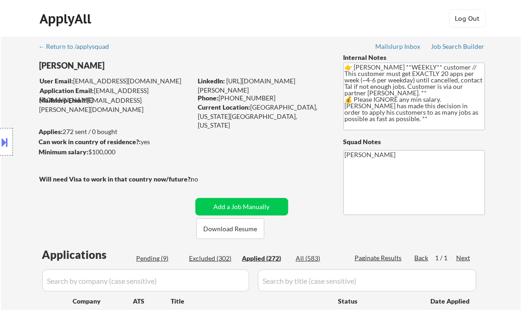
select select ""applied""
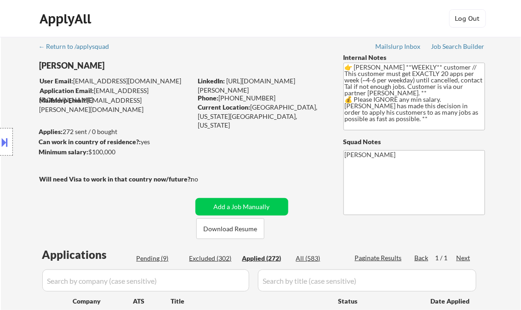
select select ""applied""
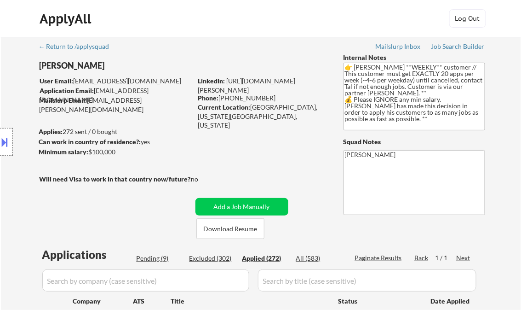
select select ""applied""
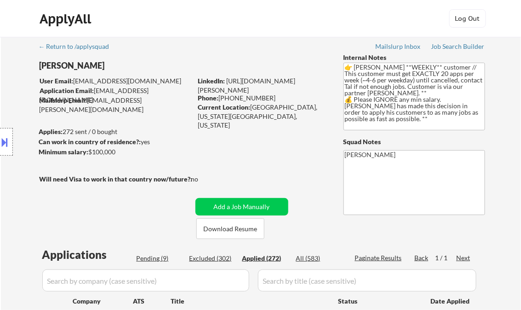
select select ""applied""
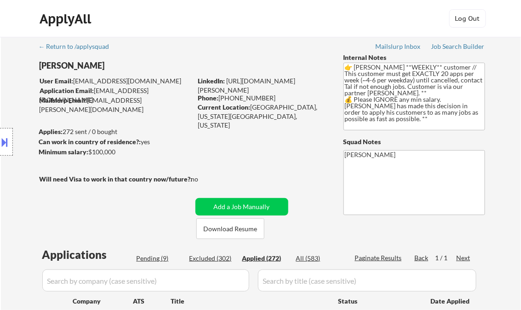
select select ""applied""
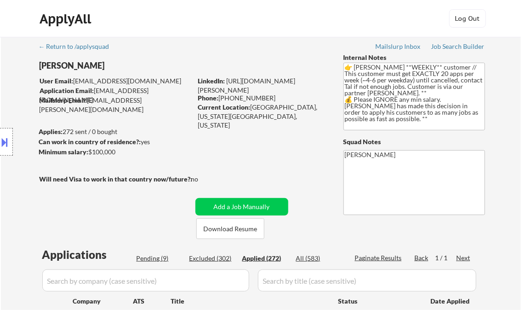
select select ""applied""
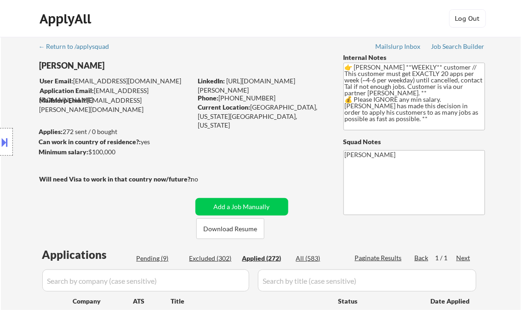
select select ""applied""
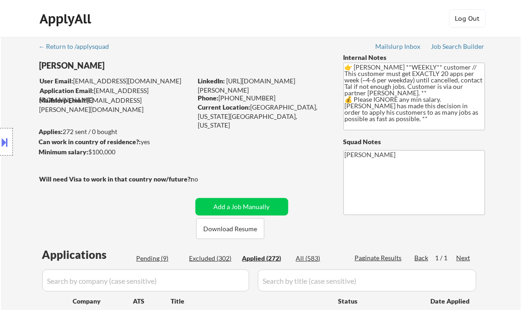
select select ""applied""
